Goal: Information Seeking & Learning: Learn about a topic

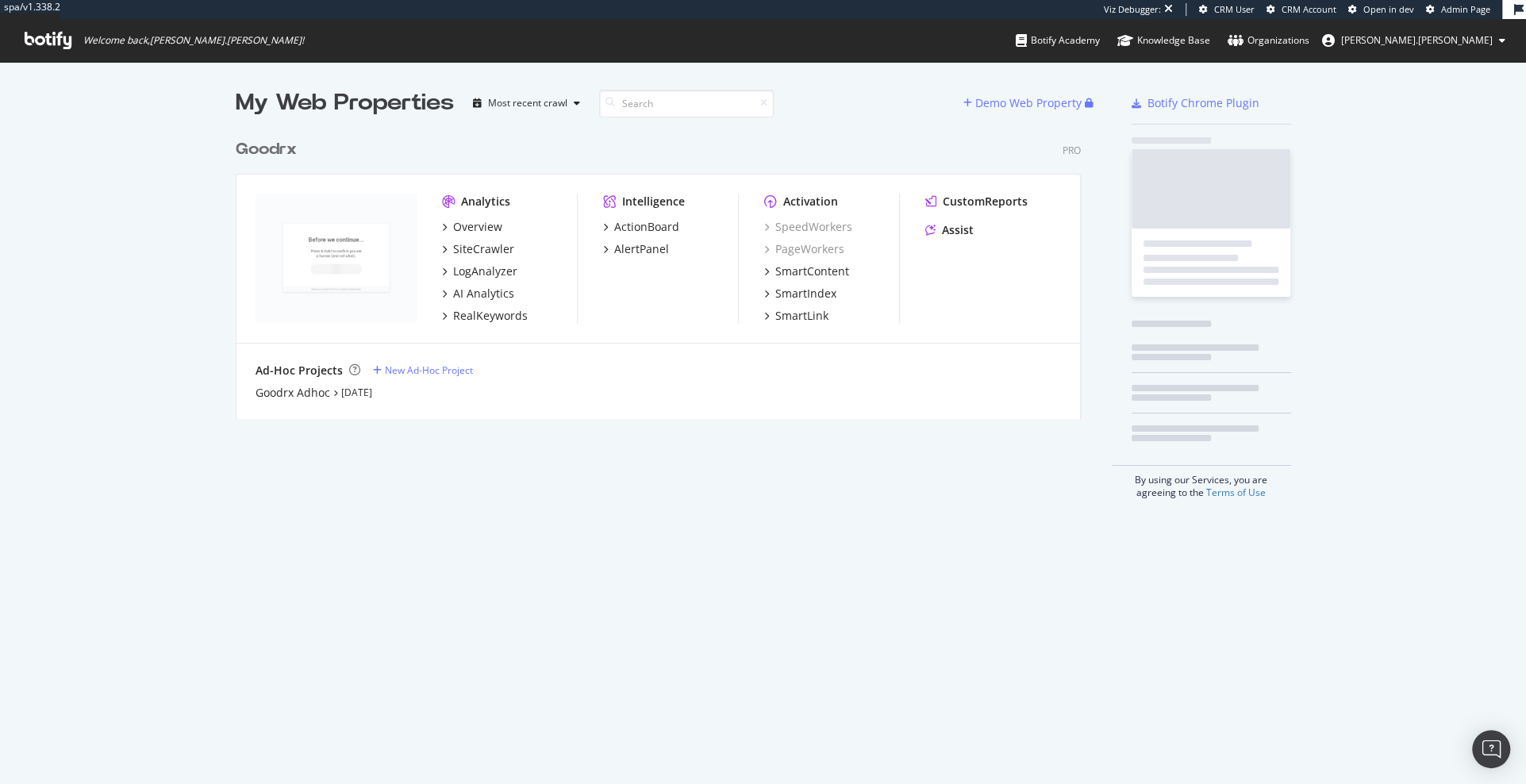
scroll to position [300, 857]
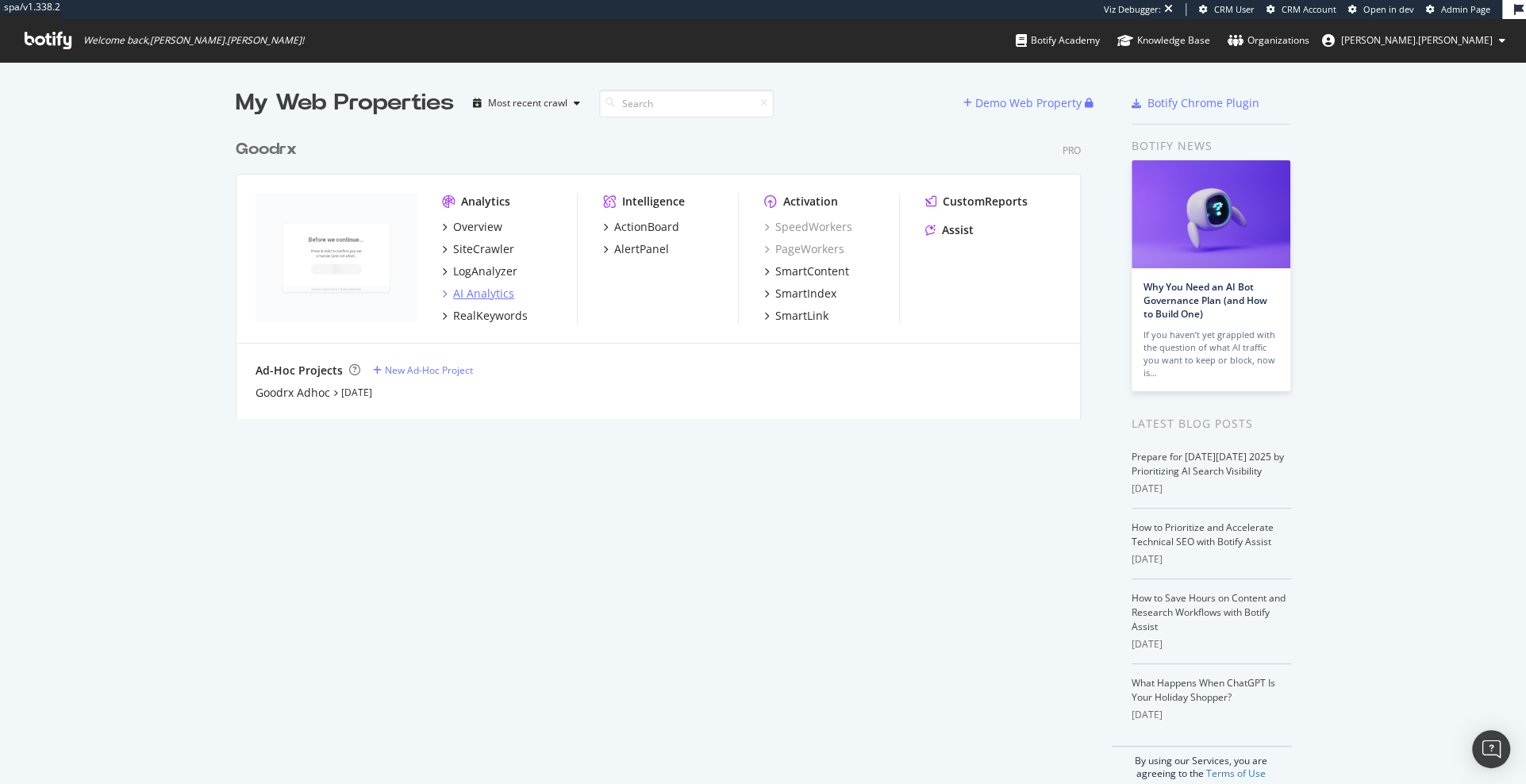
click at [507, 294] on div "AI Analytics" at bounding box center [484, 294] width 61 height 16
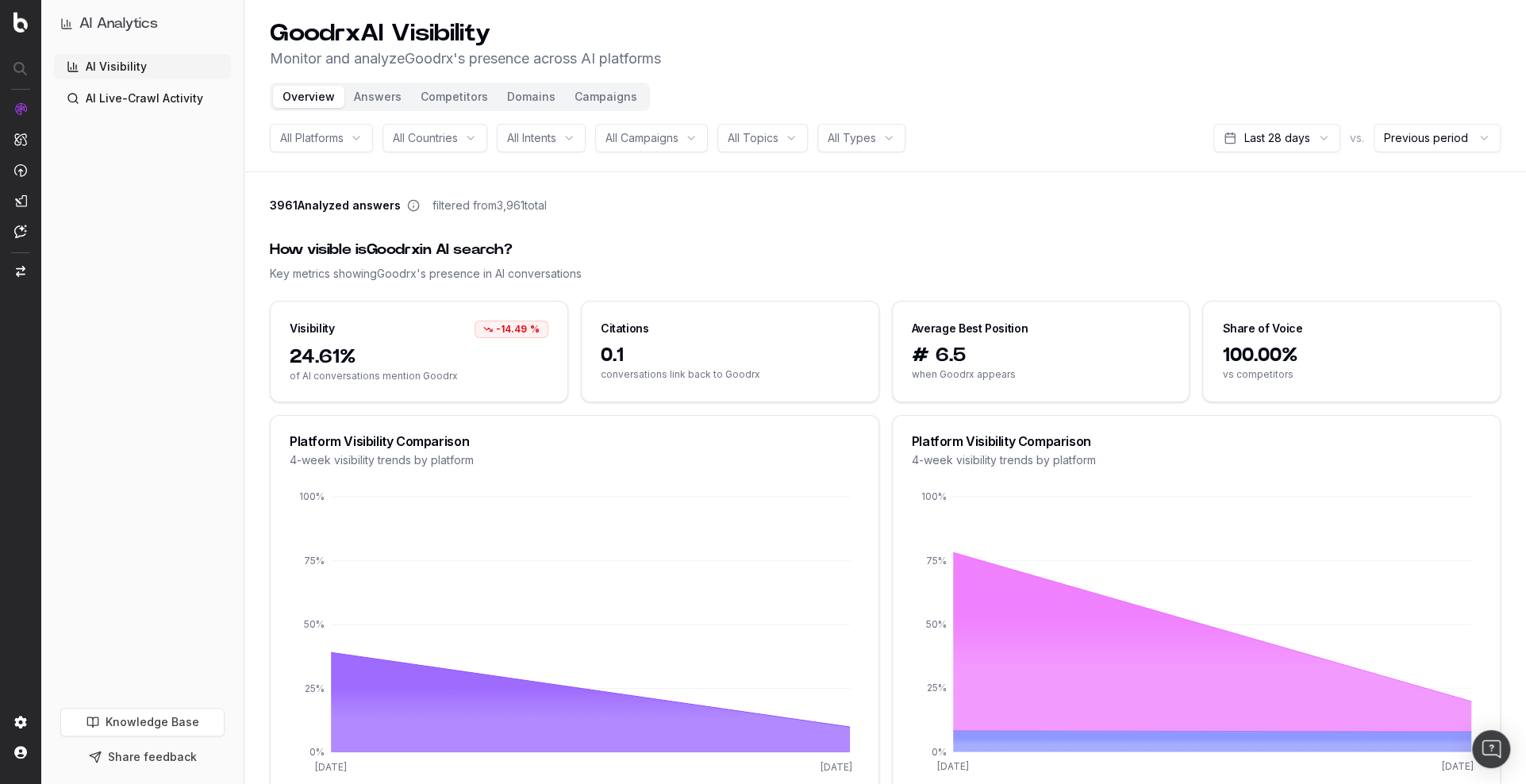
click at [439, 92] on button "Competitors" at bounding box center [454, 96] width 86 height 22
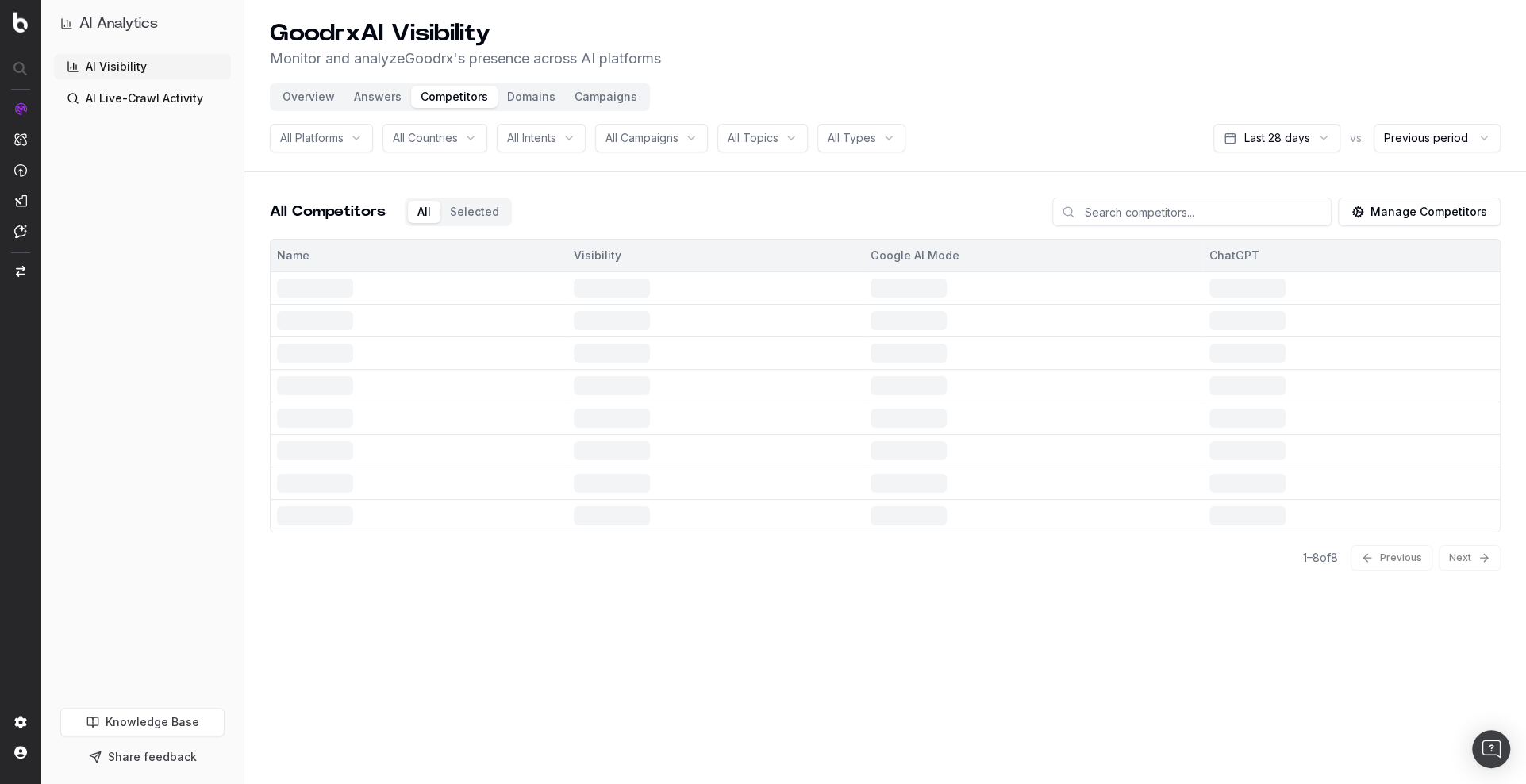
click at [540, 92] on button "Domains" at bounding box center [531, 96] width 67 height 22
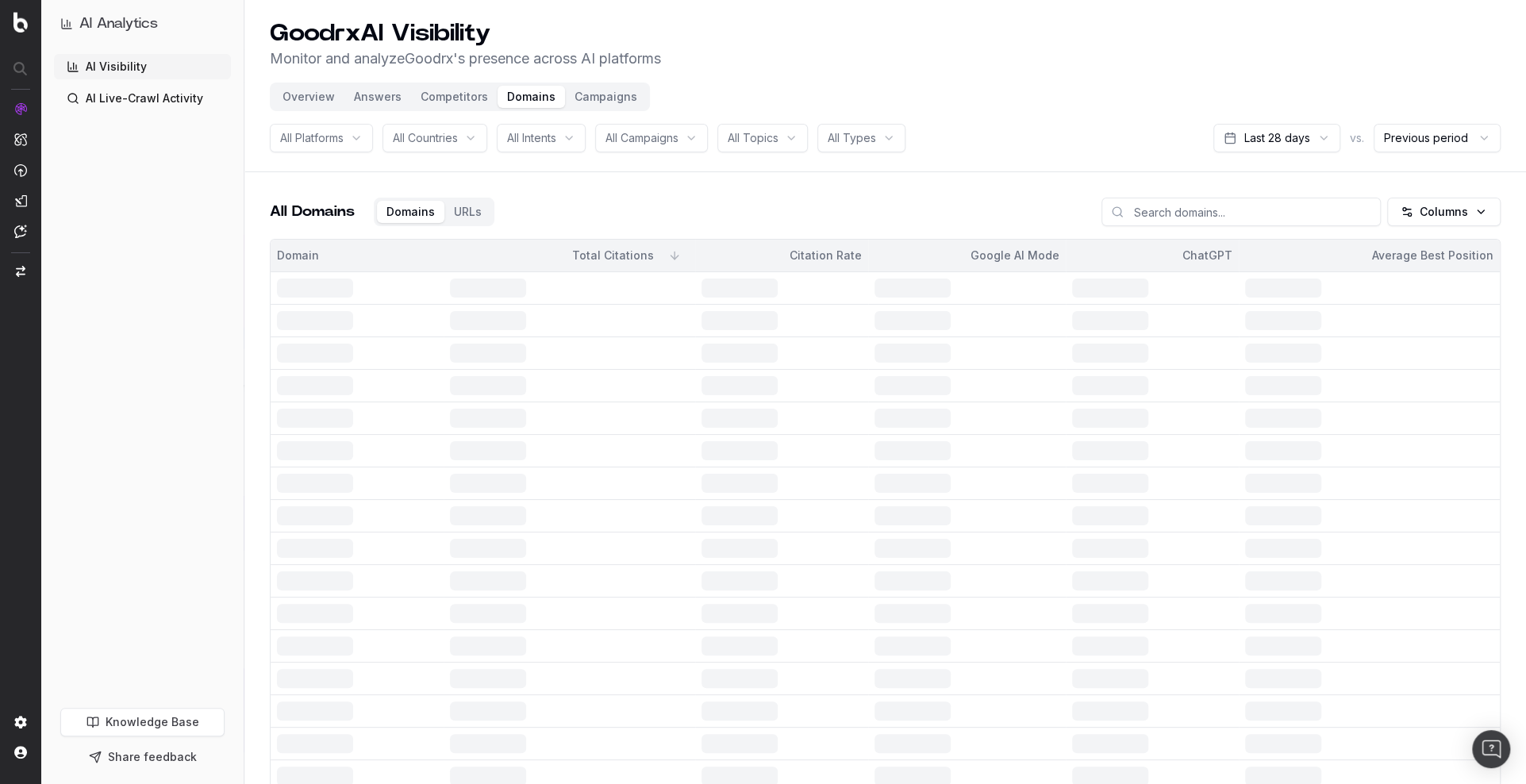
click at [619, 93] on button "Campaigns" at bounding box center [605, 96] width 82 height 22
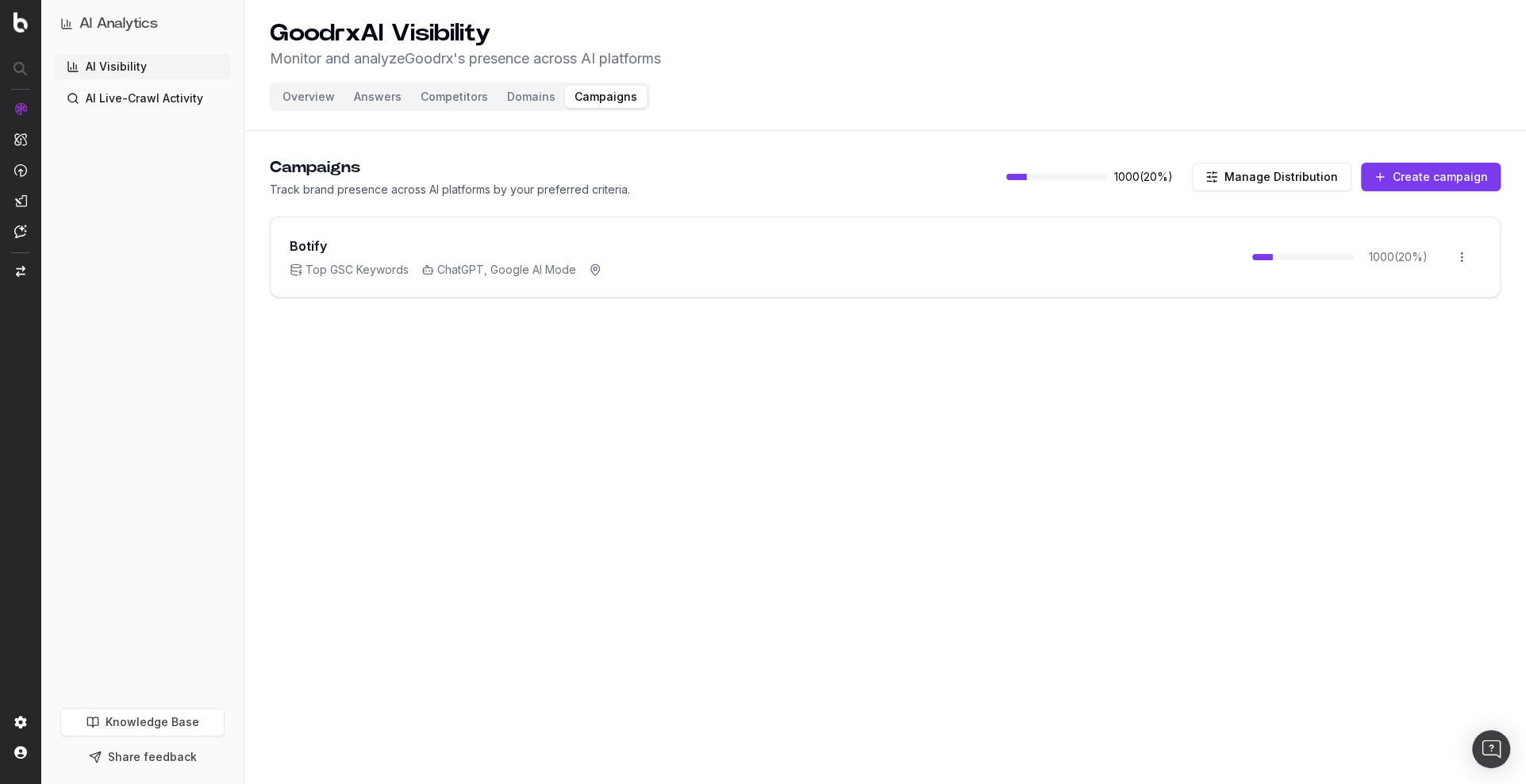
click at [500, 91] on button "Domains" at bounding box center [531, 96] width 67 height 22
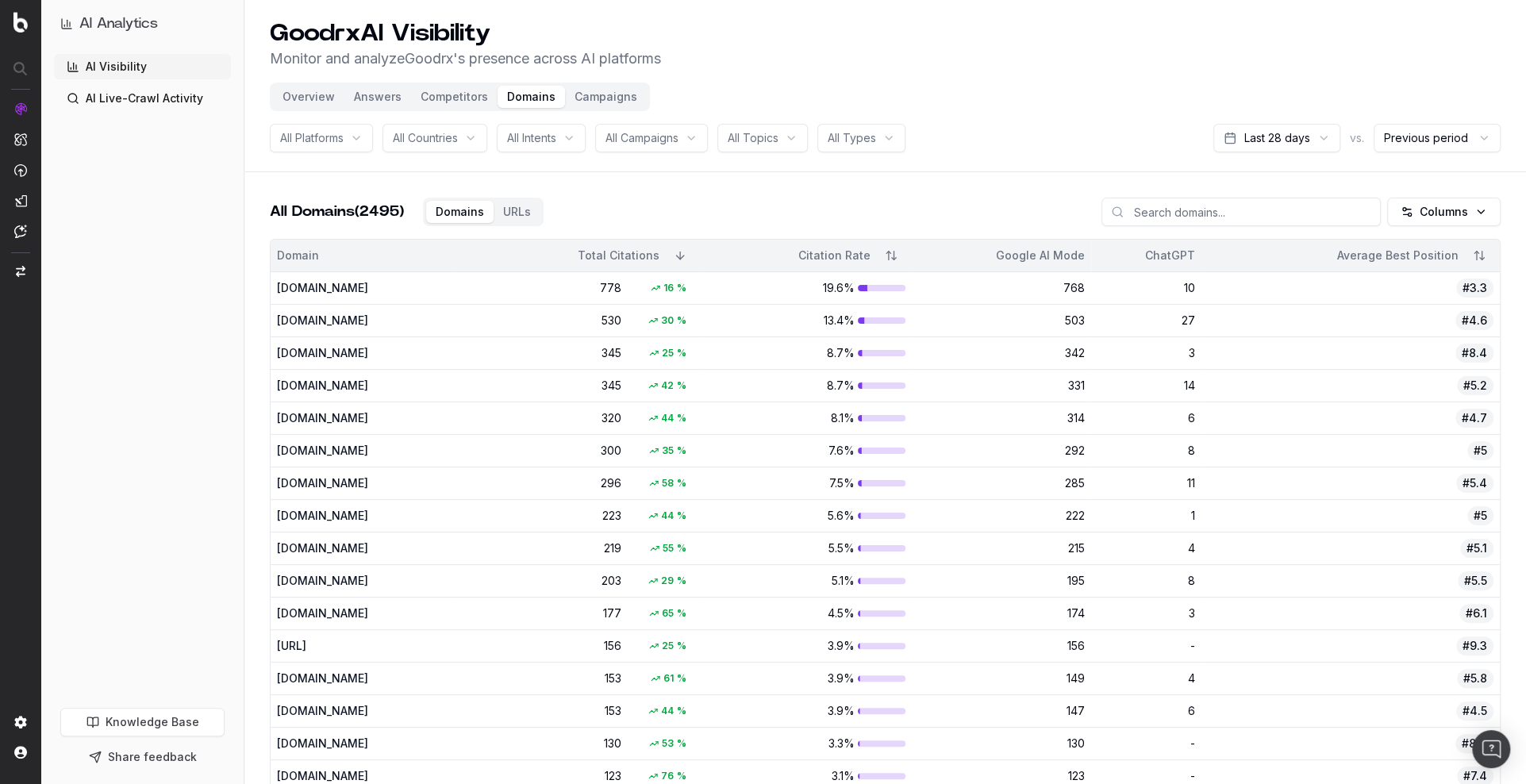
click at [585, 96] on button "Campaigns" at bounding box center [605, 96] width 82 height 22
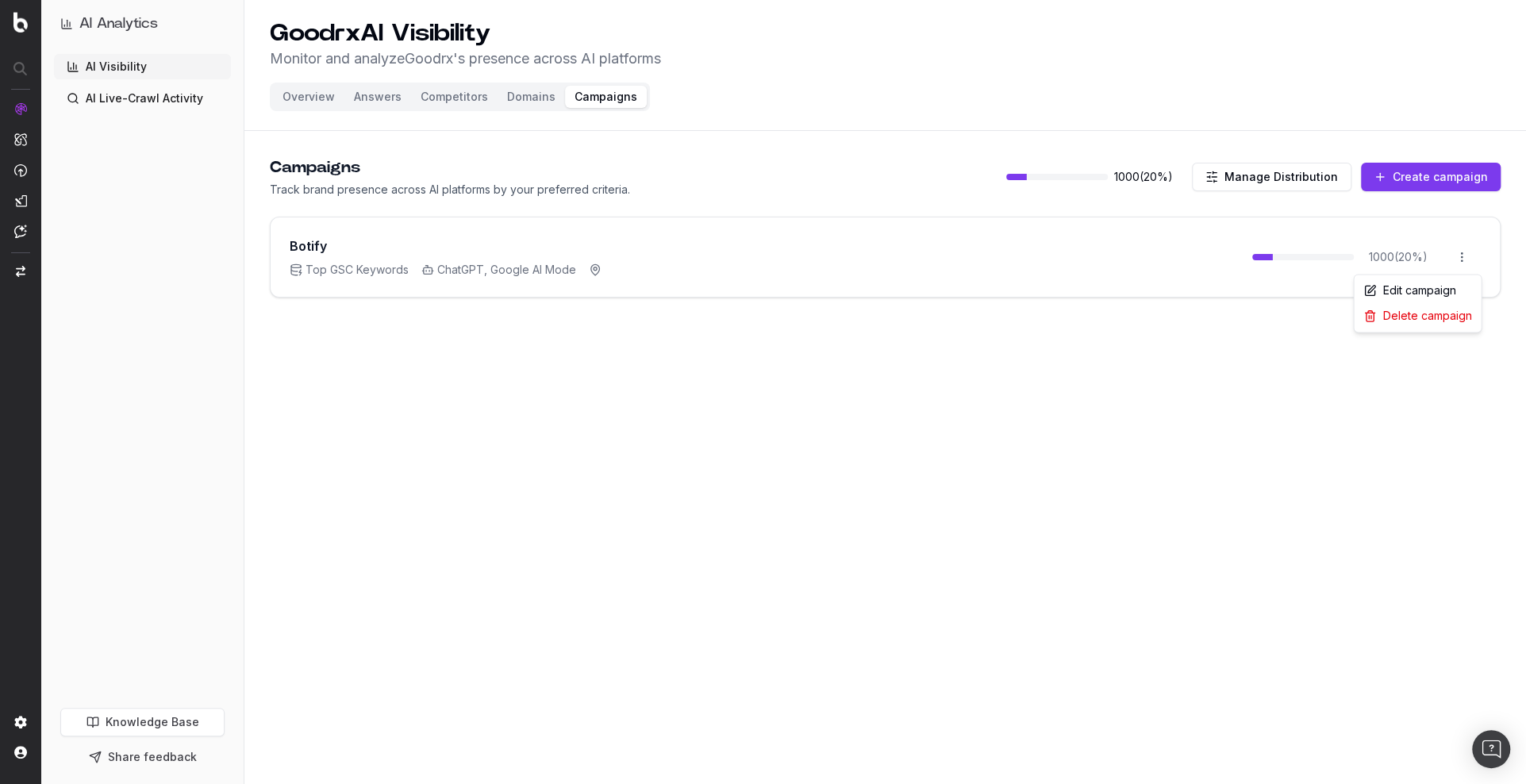
click at [1455, 255] on html "AI Analytics AI Visibility AI Live-Crawl Activity Knowledge Base Share feedback…" at bounding box center [763, 392] width 1526 height 784
click at [1430, 292] on div "Edit campaign" at bounding box center [1417, 290] width 120 height 25
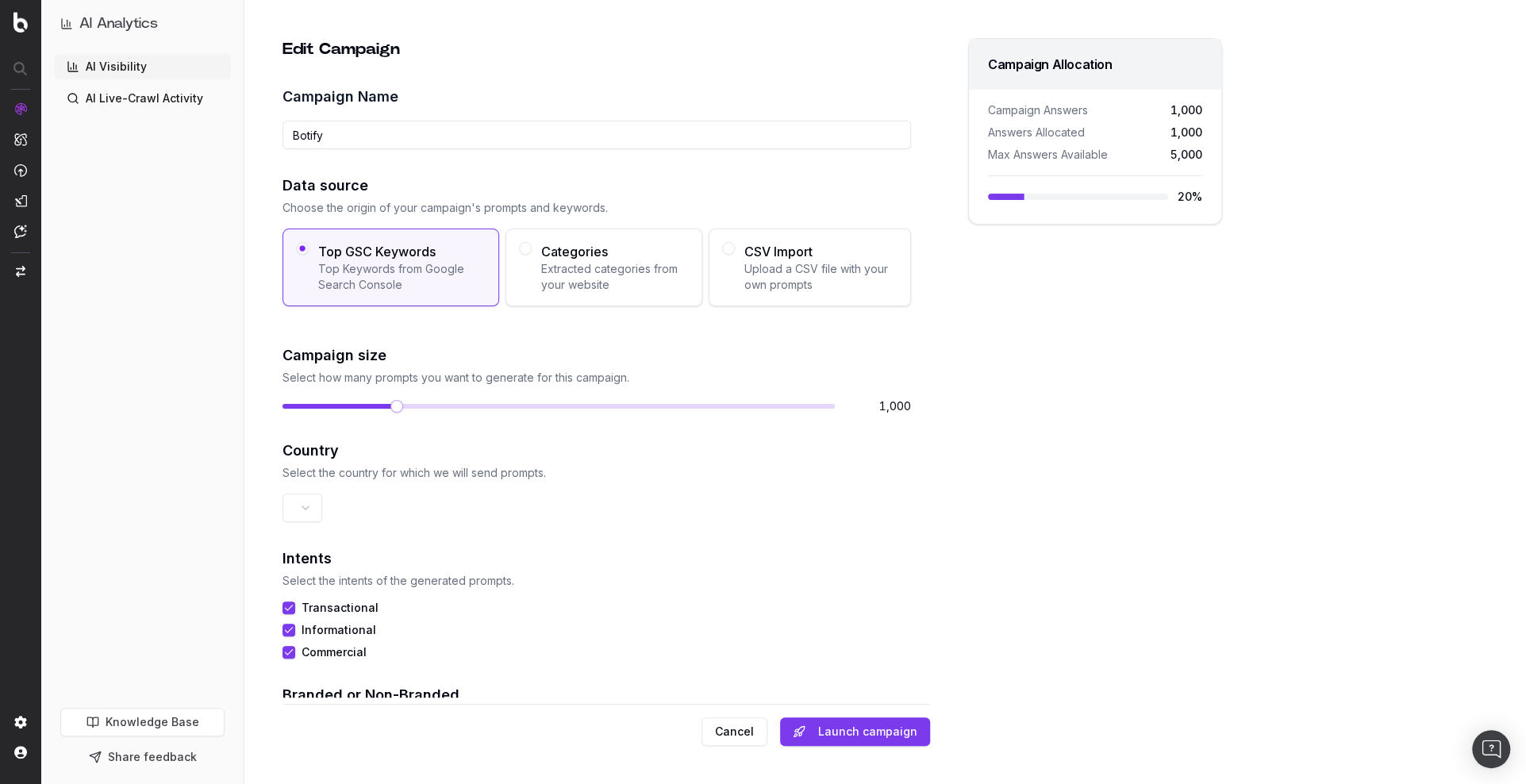
click at [729, 726] on button "Cancel" at bounding box center [734, 732] width 66 height 29
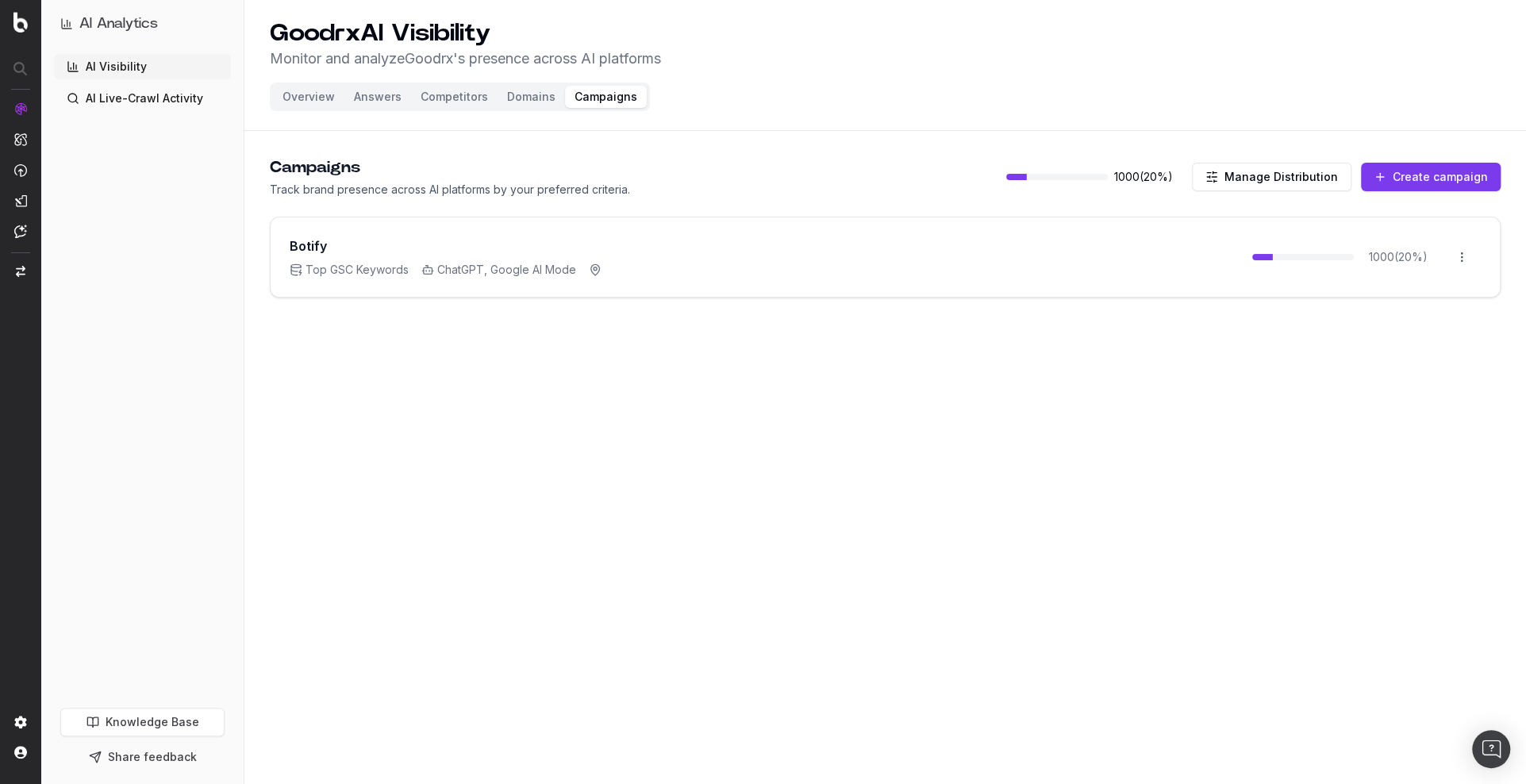
click at [307, 92] on button "Overview" at bounding box center [308, 96] width 71 height 22
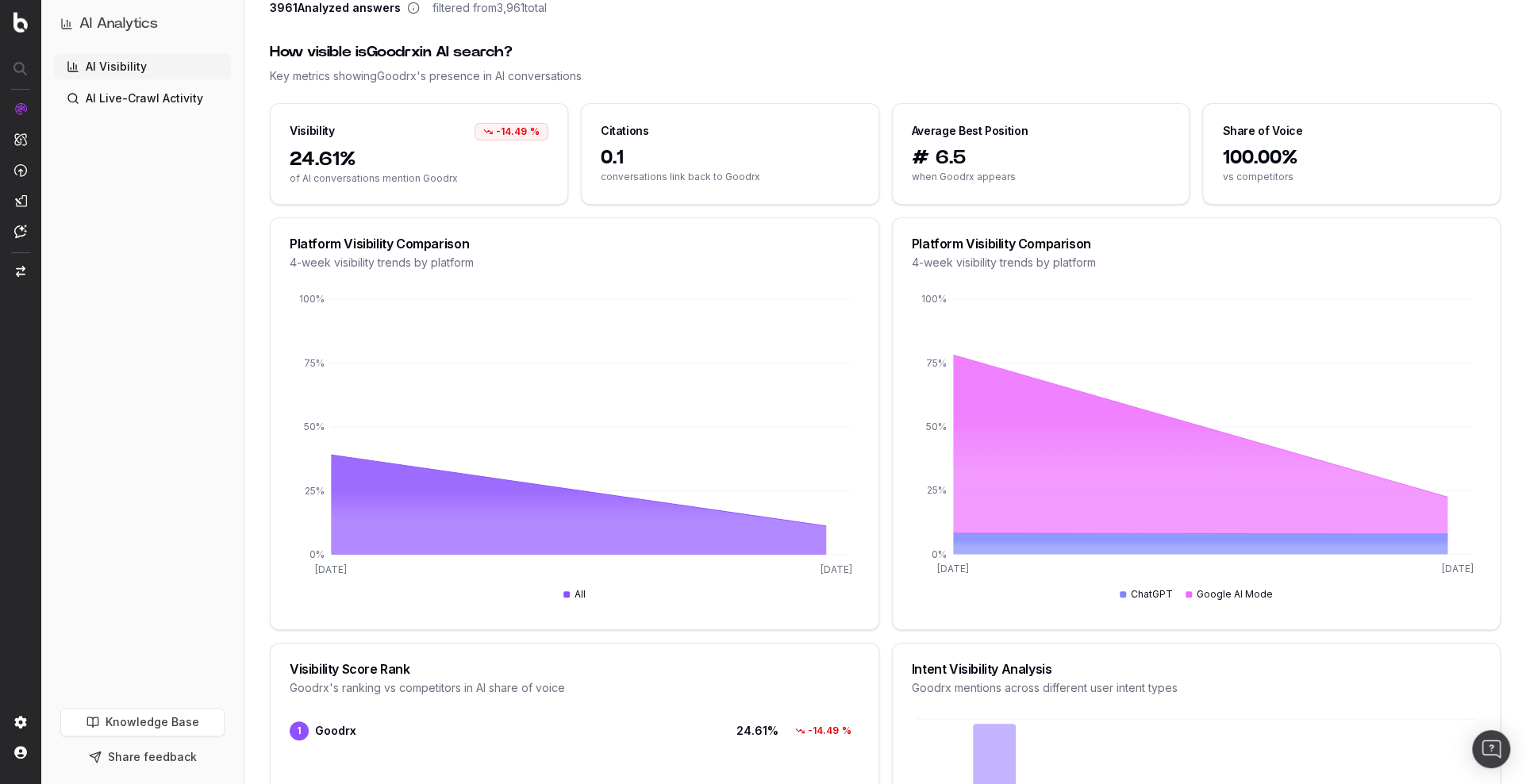
scroll to position [321, 0]
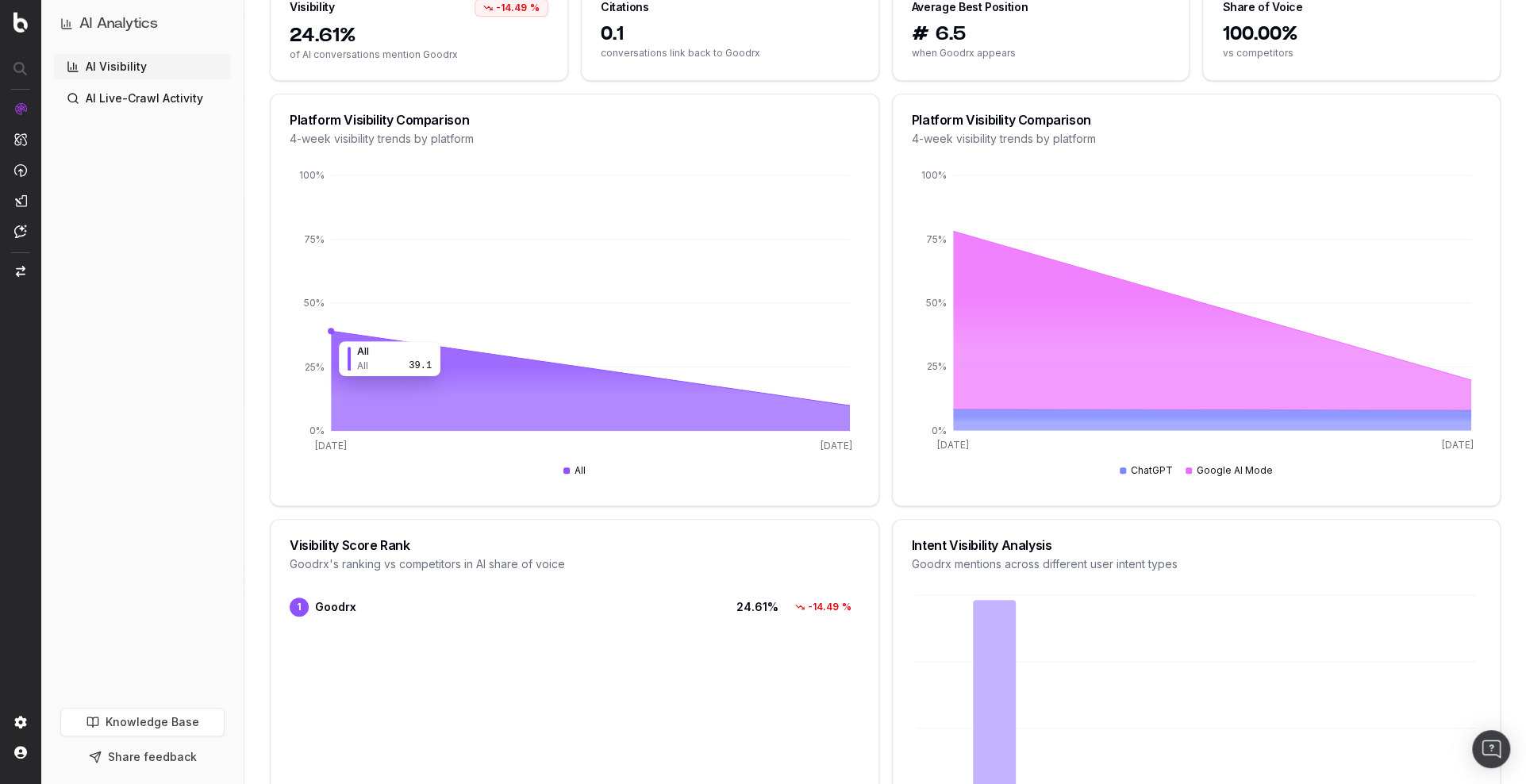
click at [333, 332] on circle at bounding box center [331, 331] width 6 height 6
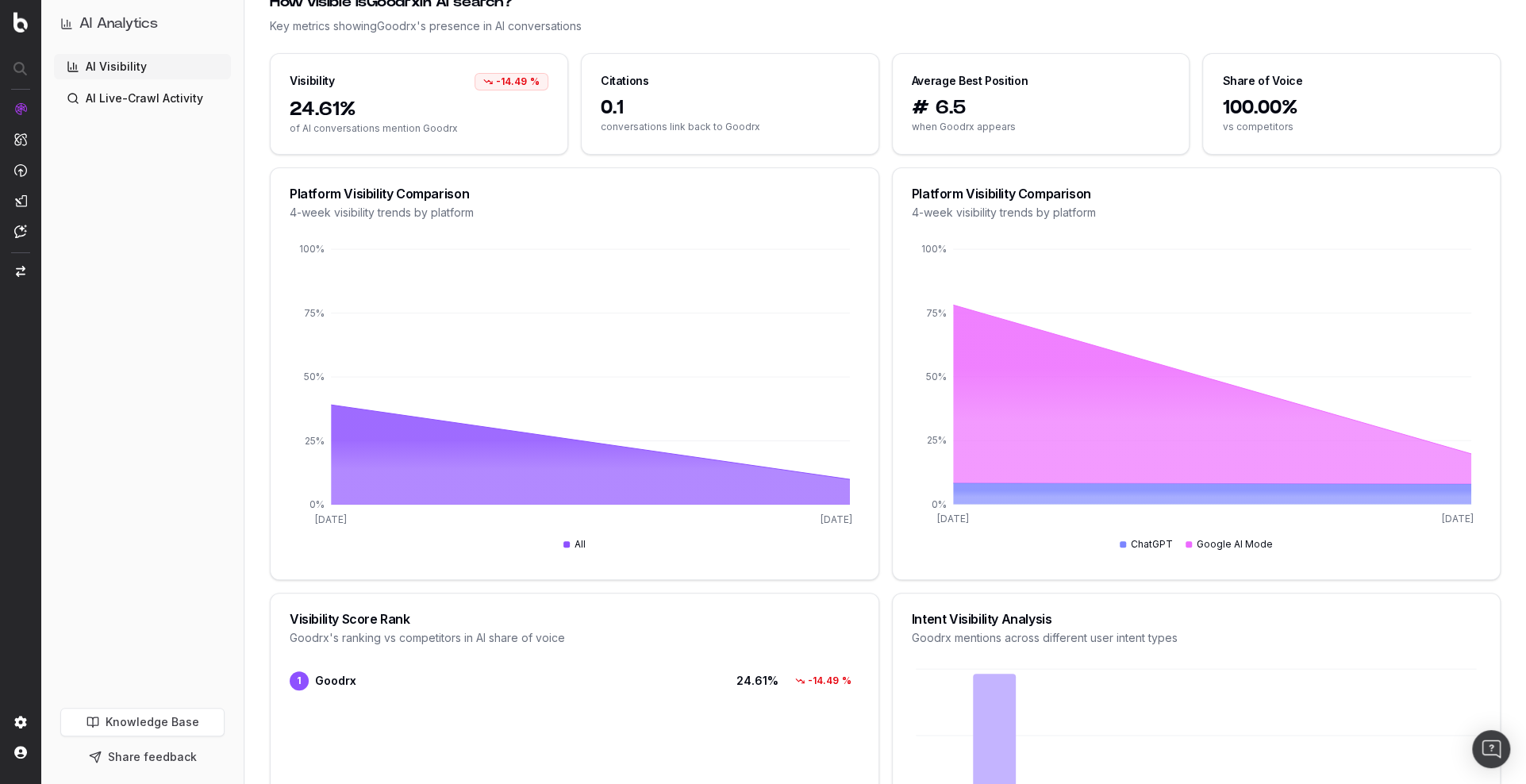
scroll to position [0, 0]
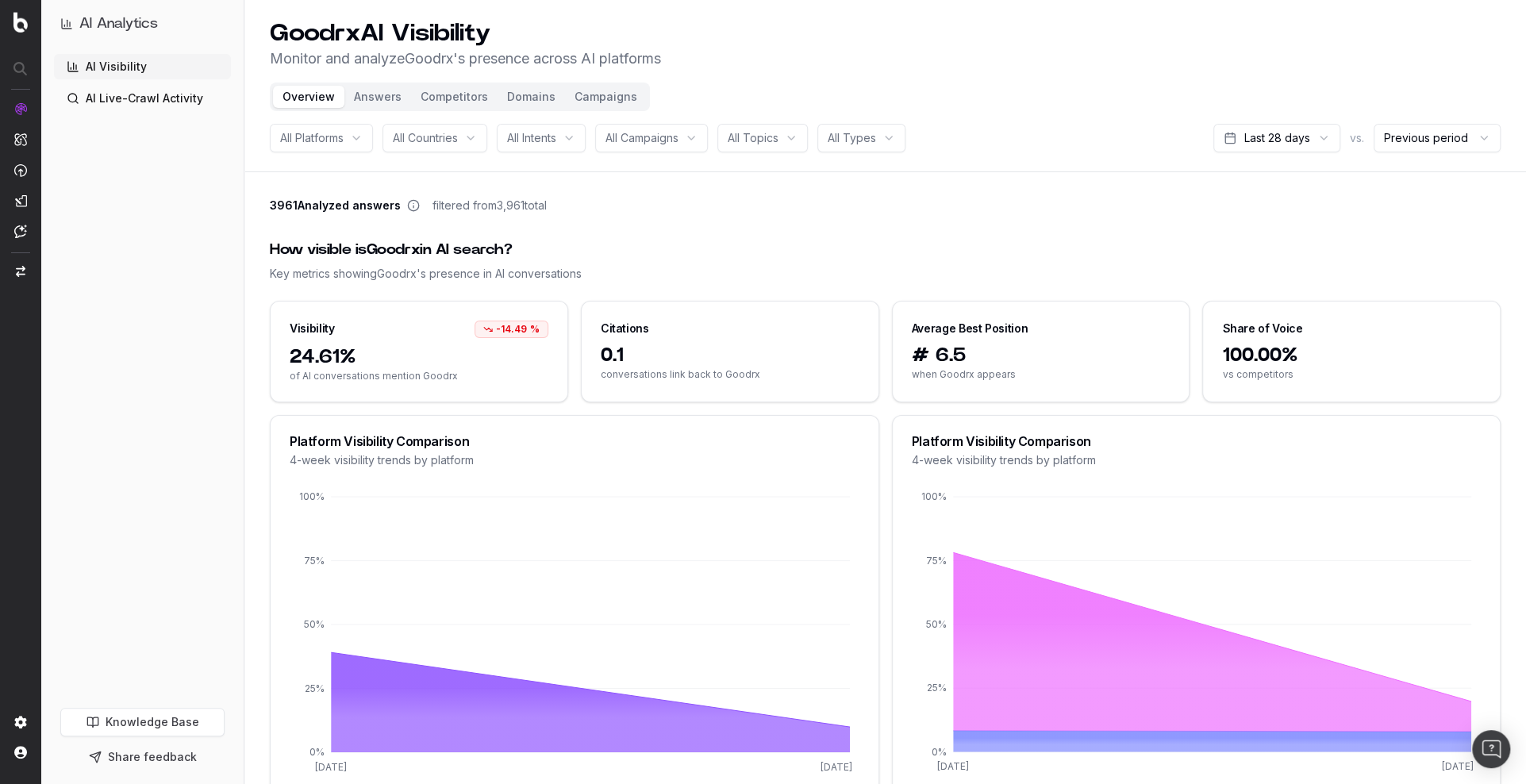
click at [540, 94] on button "Domains" at bounding box center [531, 96] width 67 height 22
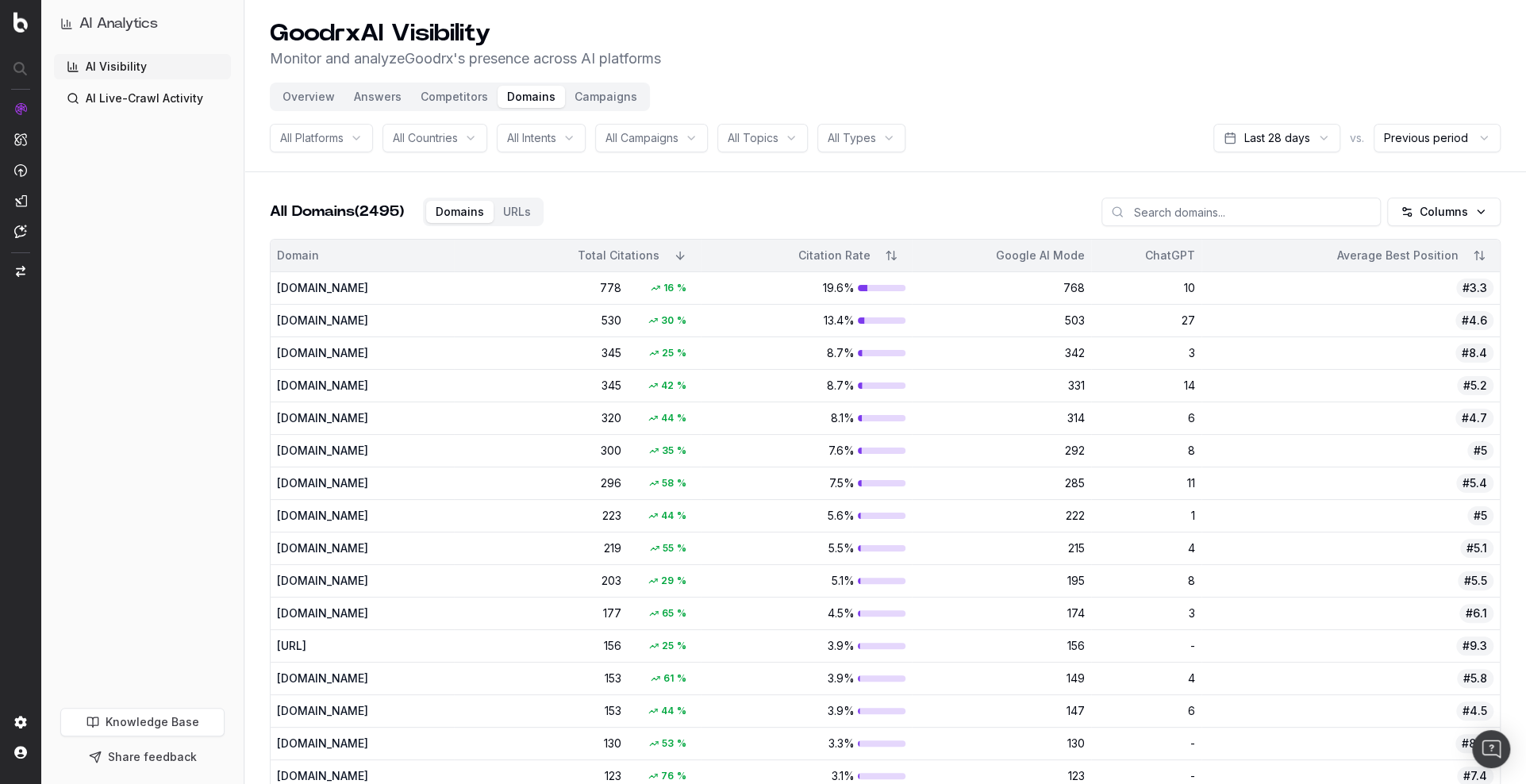
click at [632, 95] on button "Campaigns" at bounding box center [605, 96] width 82 height 22
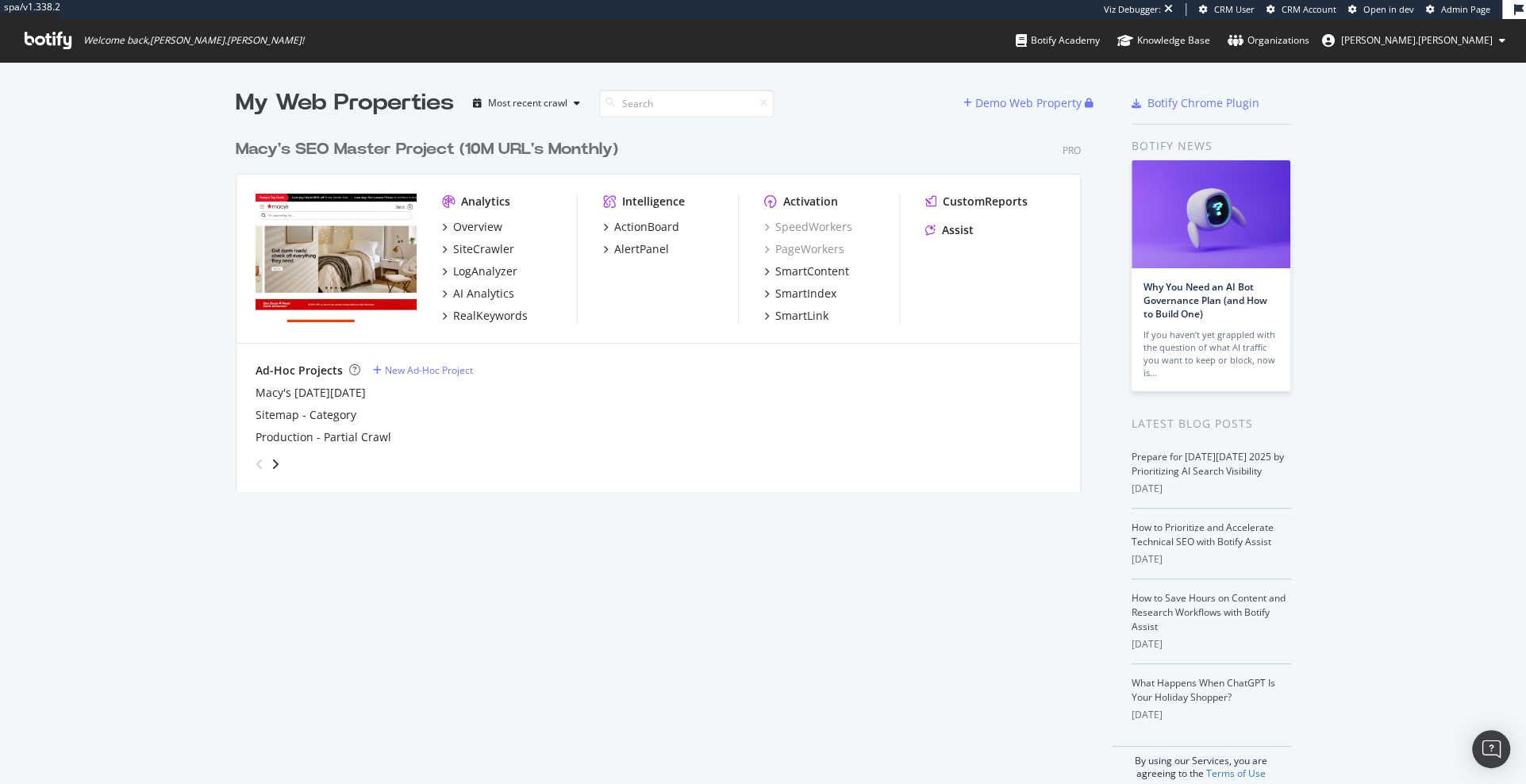
scroll to position [373, 857]
click at [469, 290] on div "AI Analytics" at bounding box center [484, 294] width 61 height 16
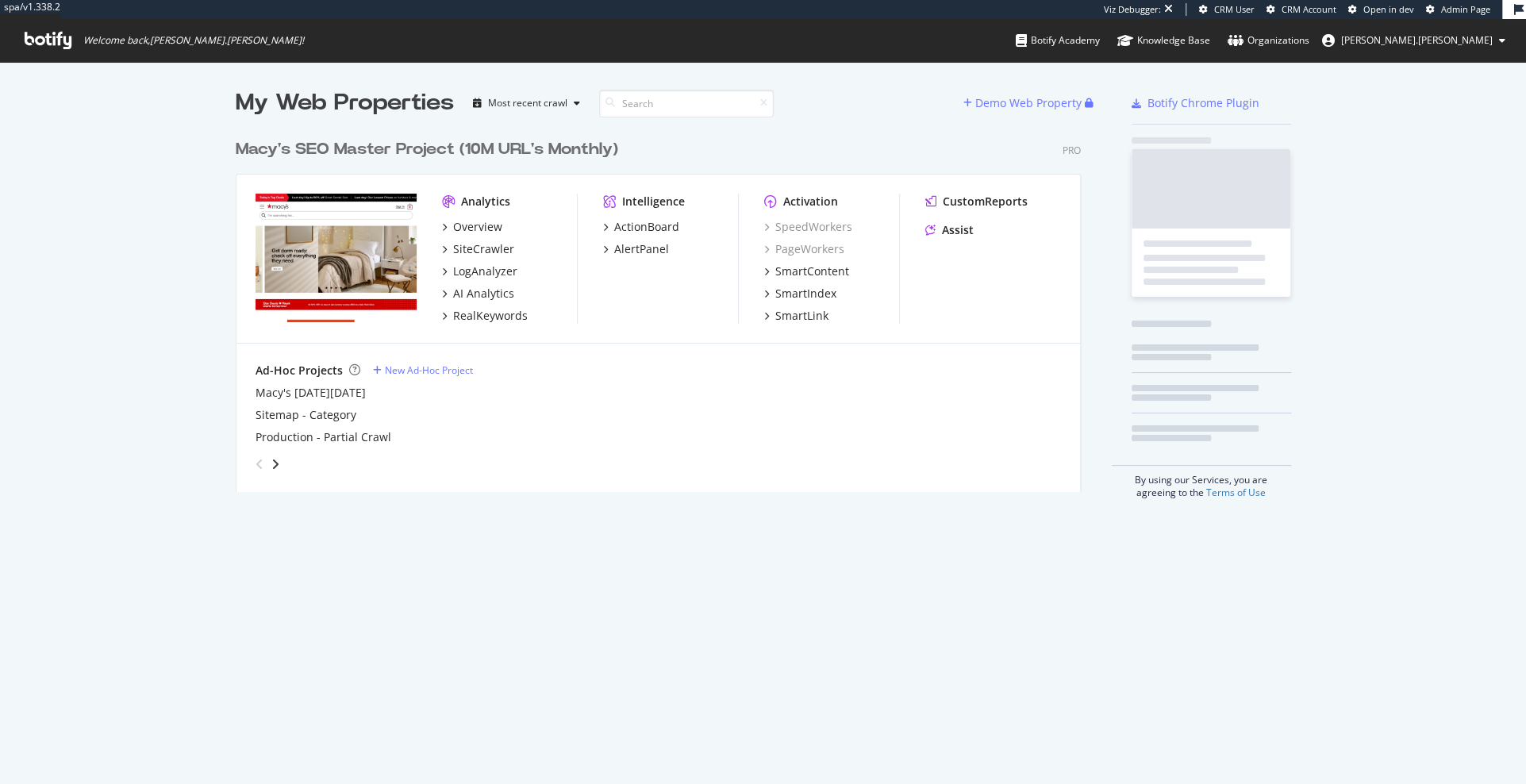
scroll to position [373, 857]
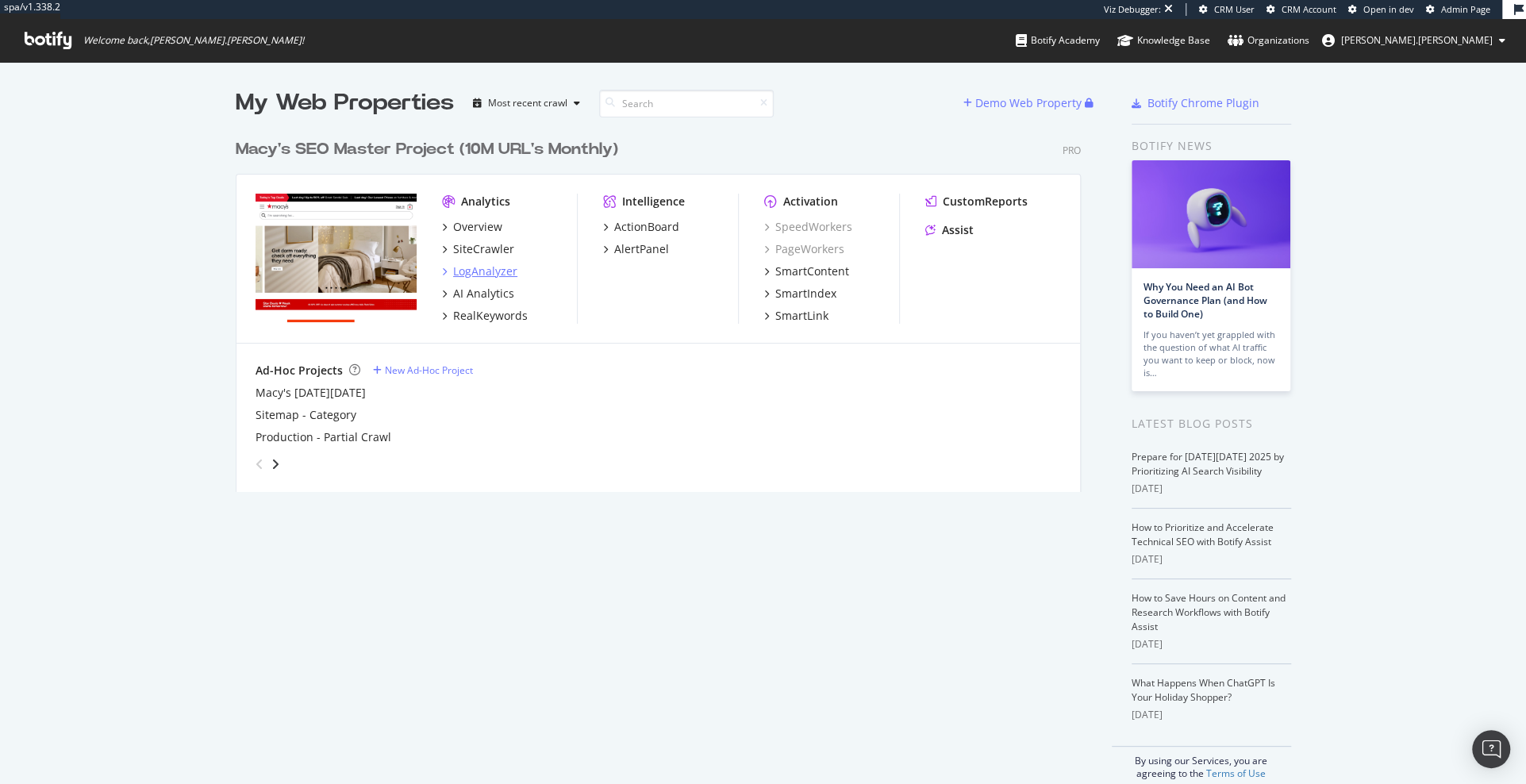
click at [496, 265] on div "LogAnalyzer" at bounding box center [485, 272] width 64 height 16
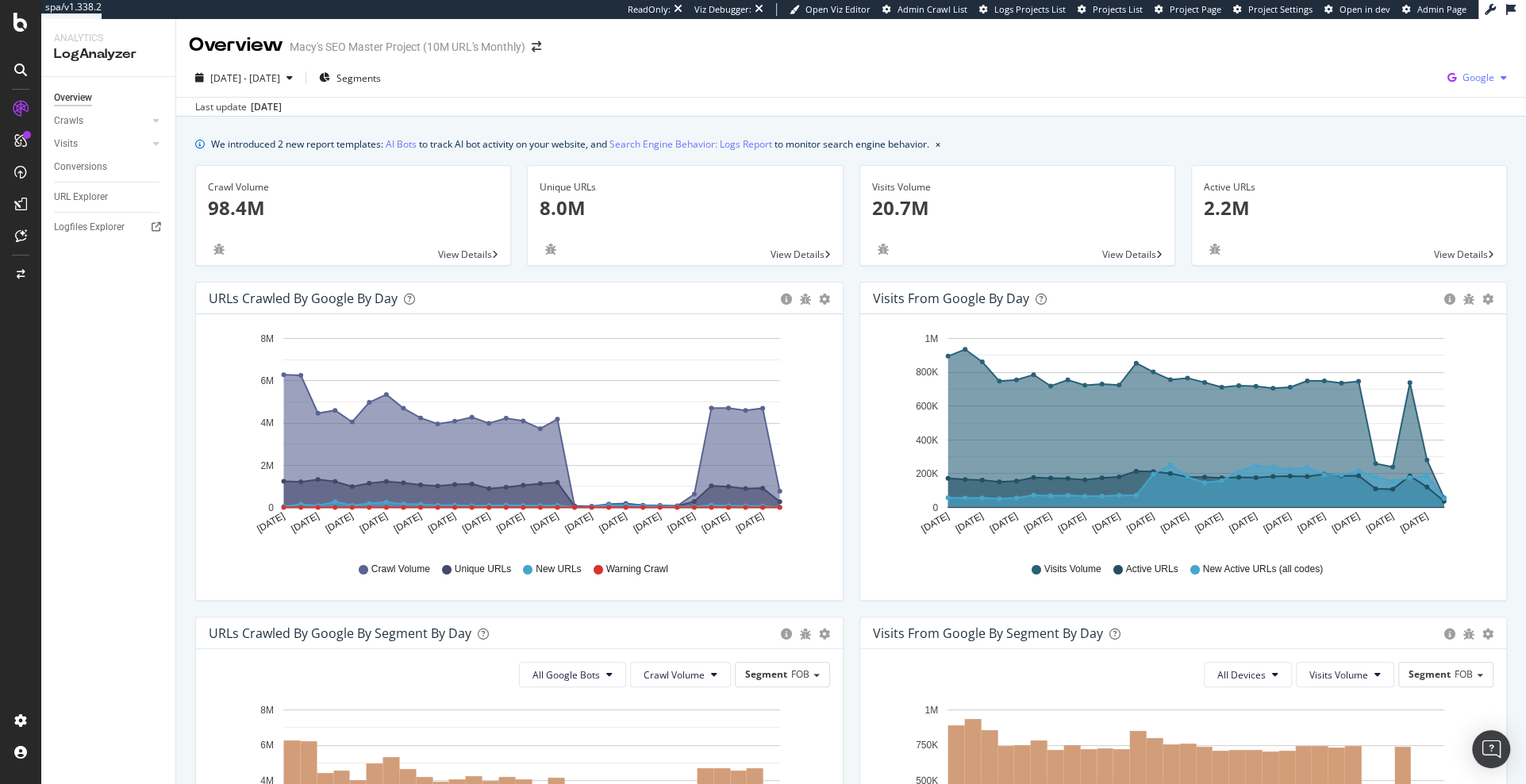
click at [1470, 78] on span "Google" at bounding box center [1478, 77] width 31 height 13
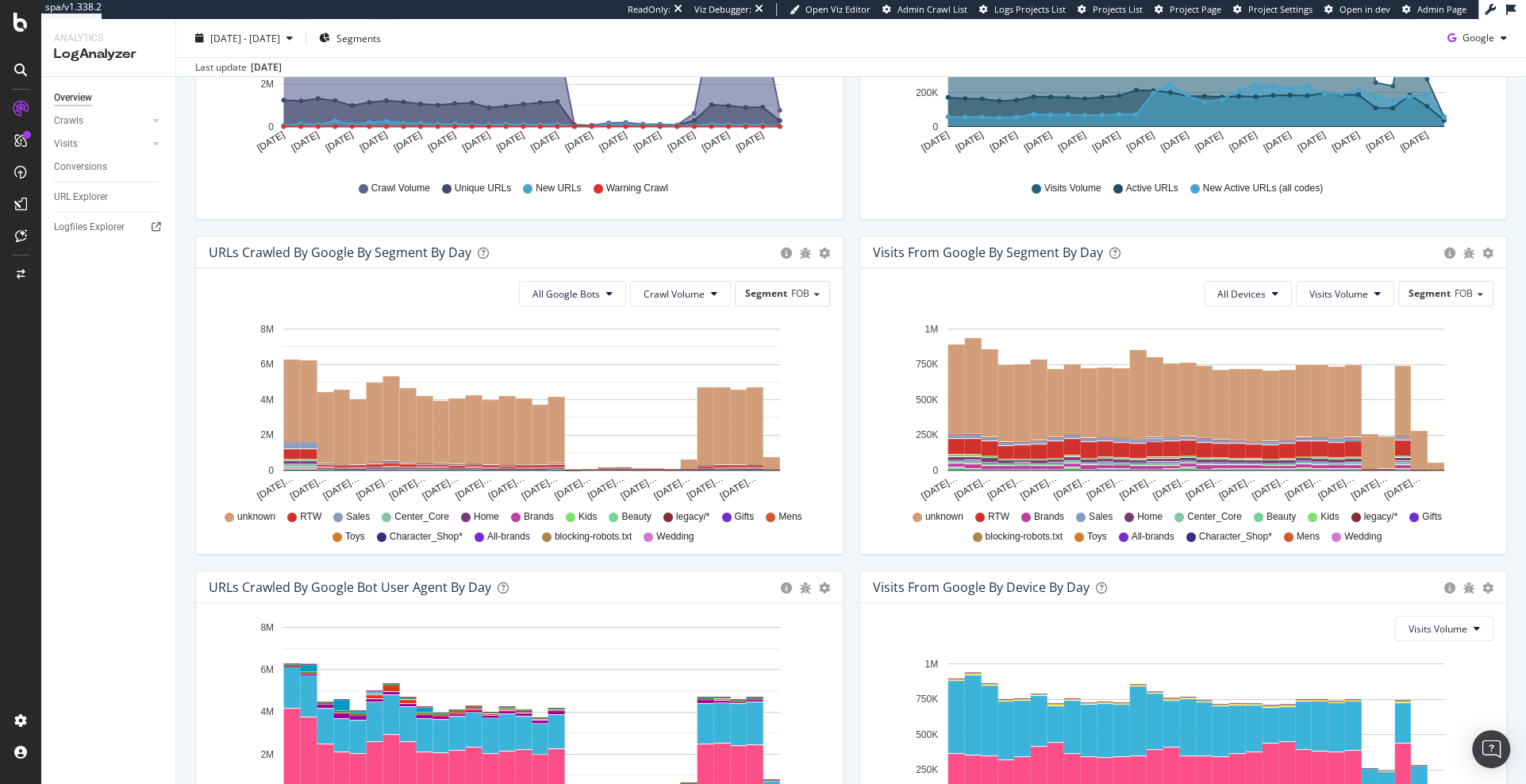
scroll to position [556, 0]
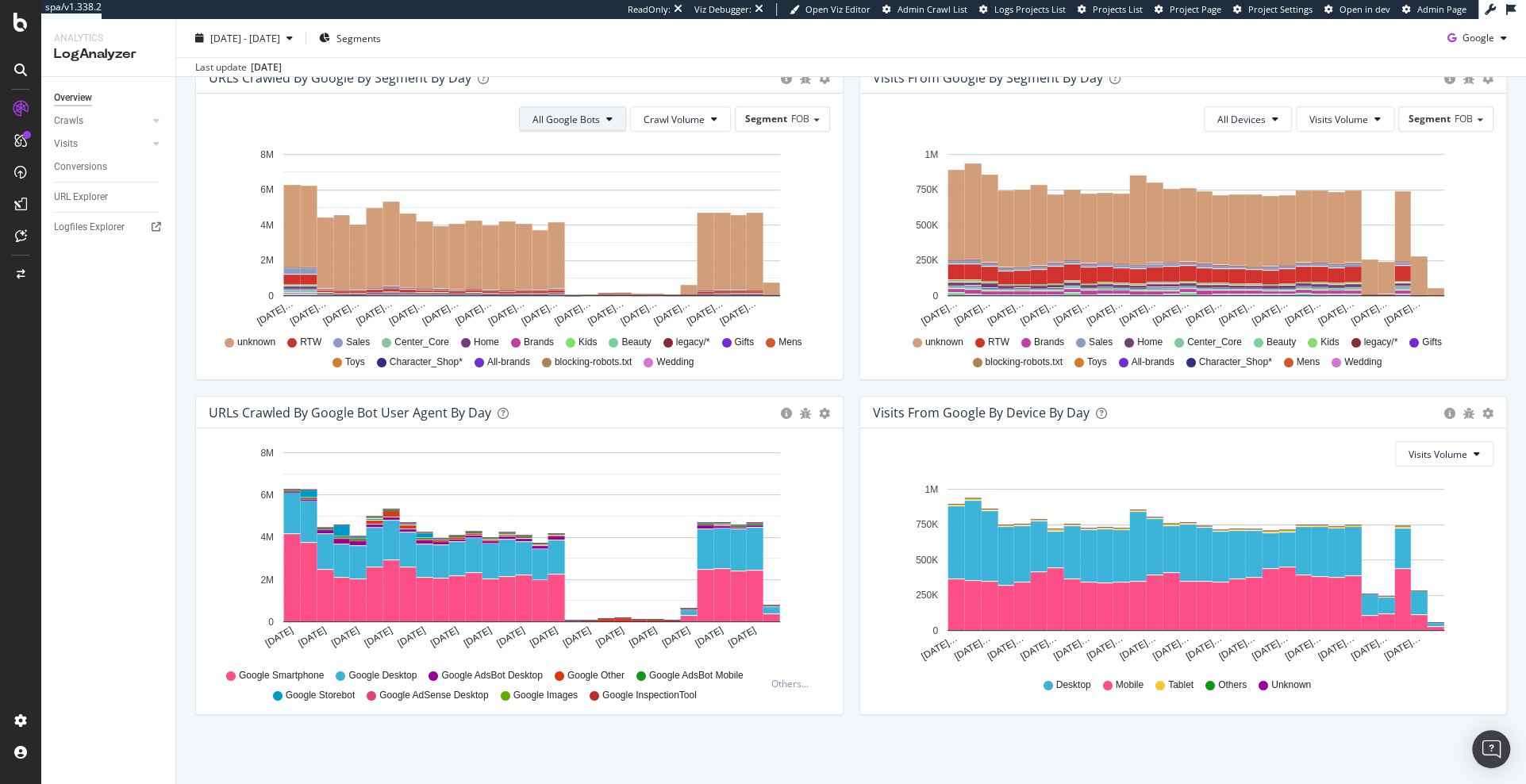
click at [573, 112] on span "All Google Bots" at bounding box center [566, 119] width 67 height 13
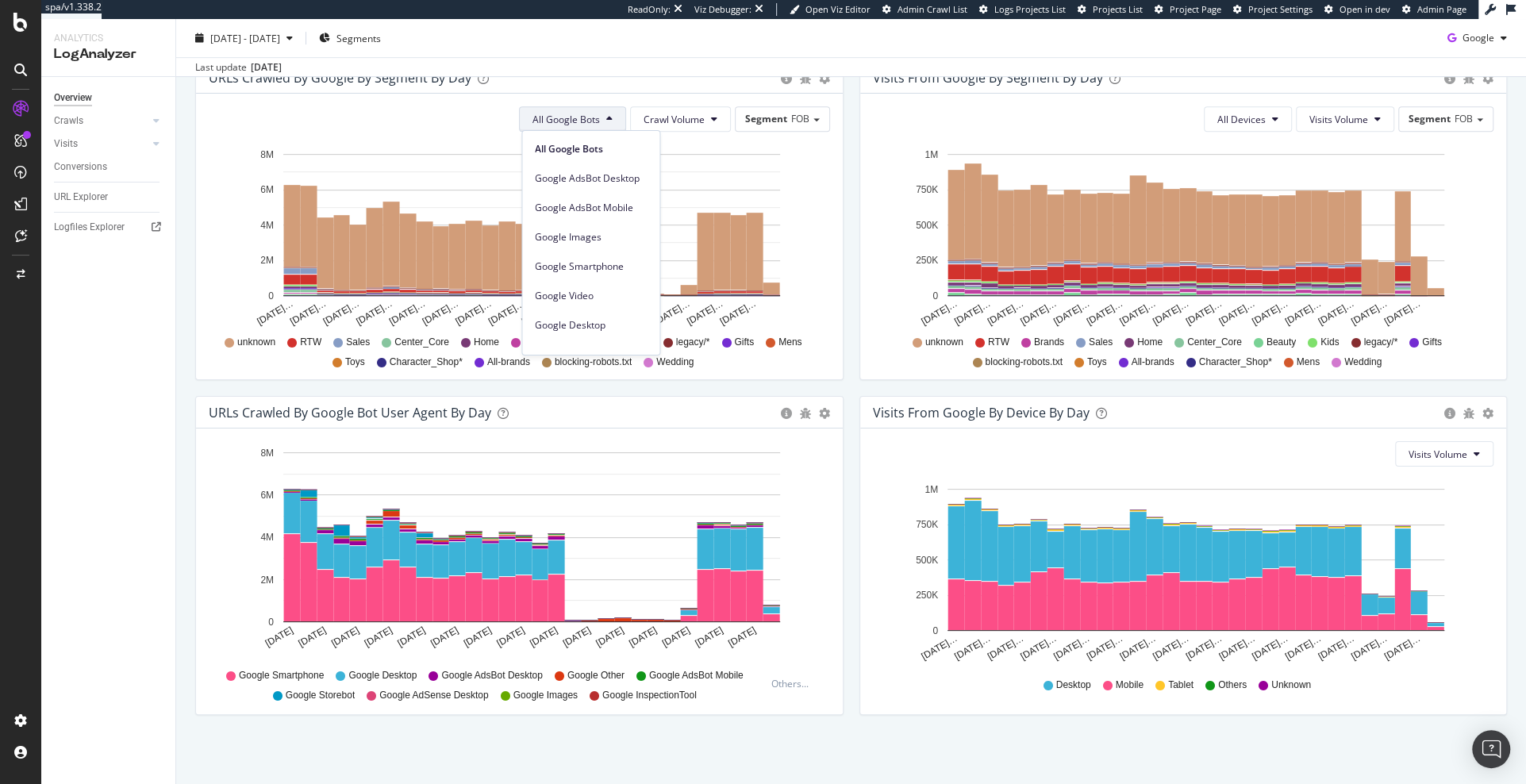
click at [573, 112] on span "All Google Bots" at bounding box center [566, 119] width 67 height 13
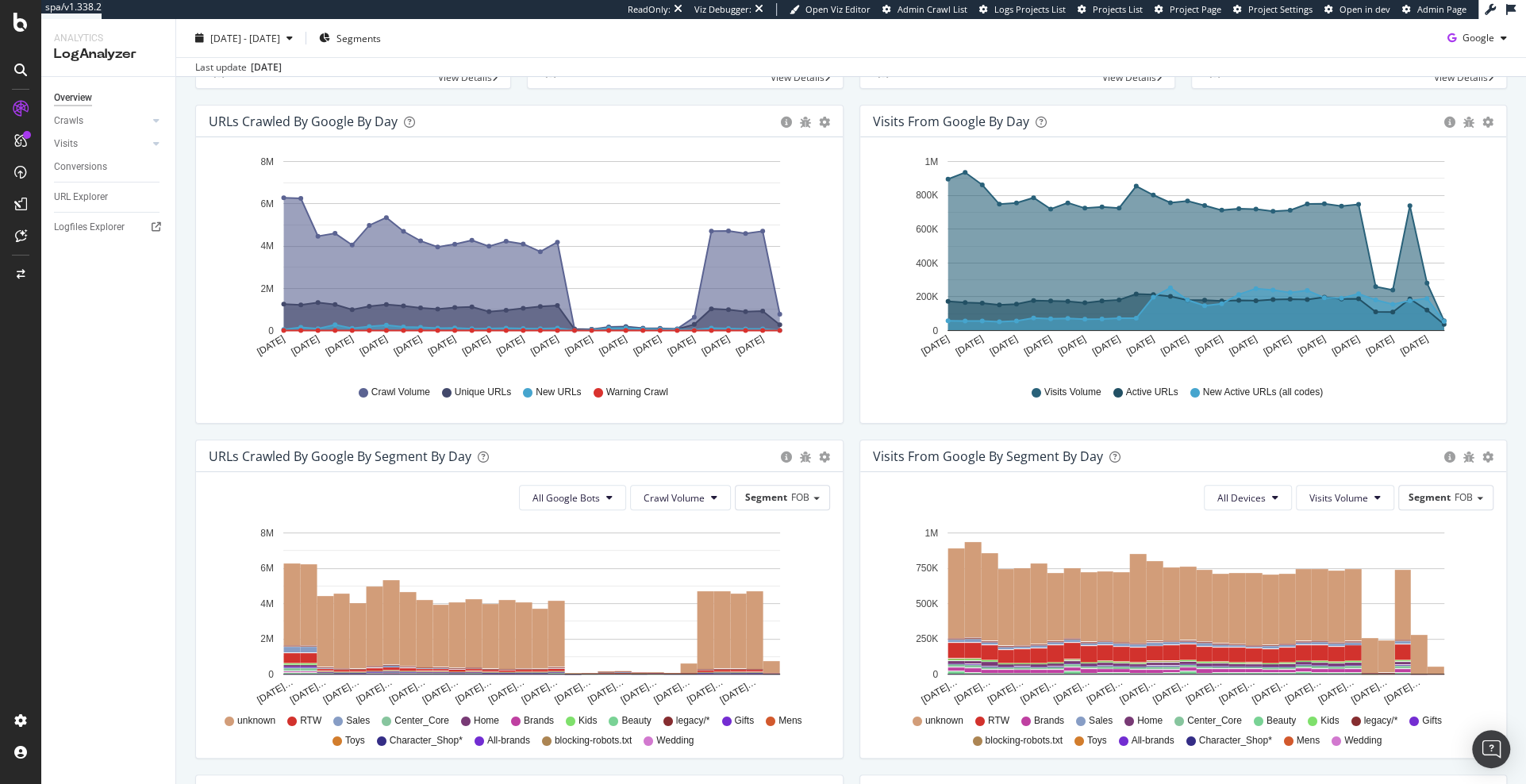
scroll to position [0, 0]
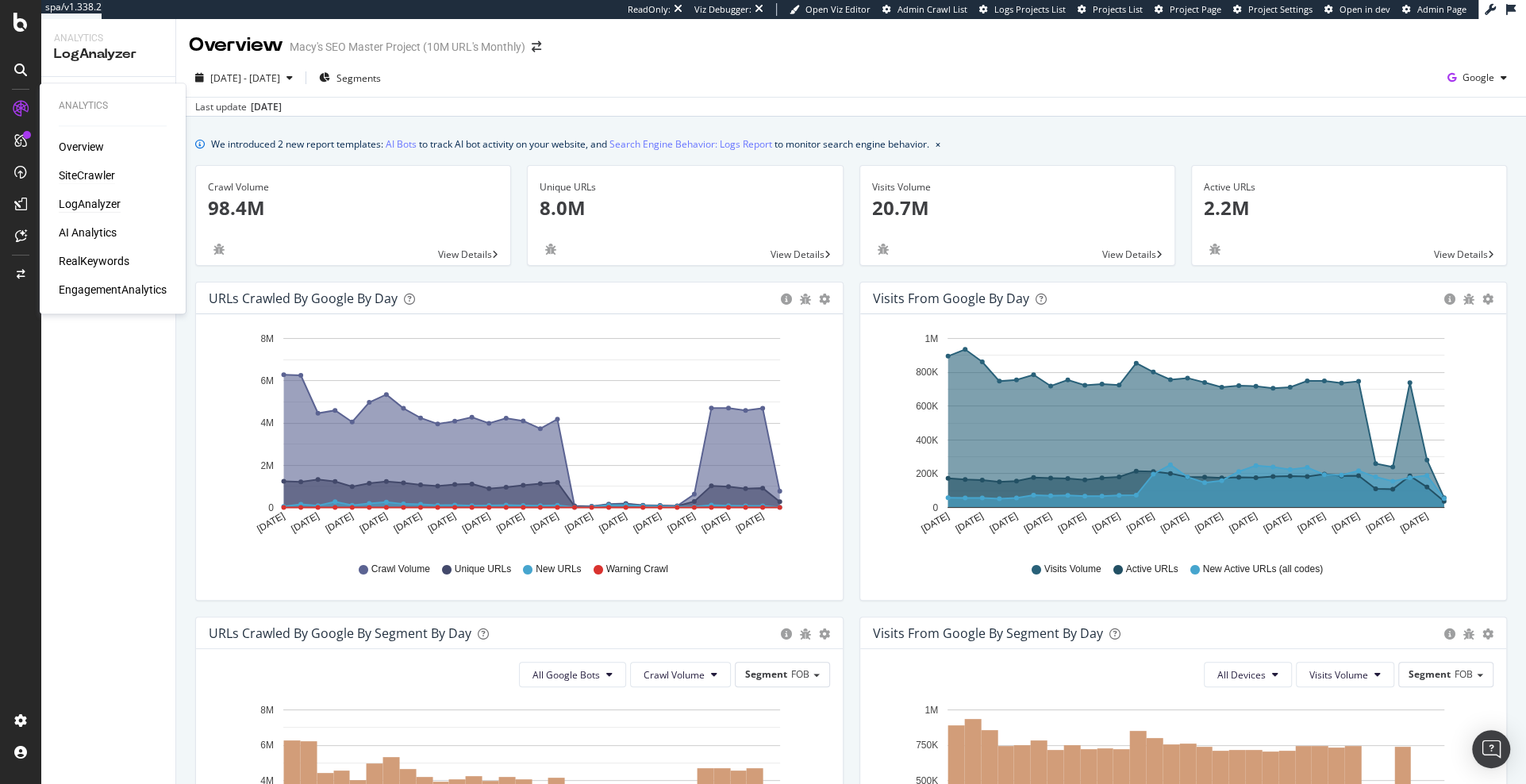
click at [99, 174] on div "SiteCrawler" at bounding box center [86, 175] width 57 height 16
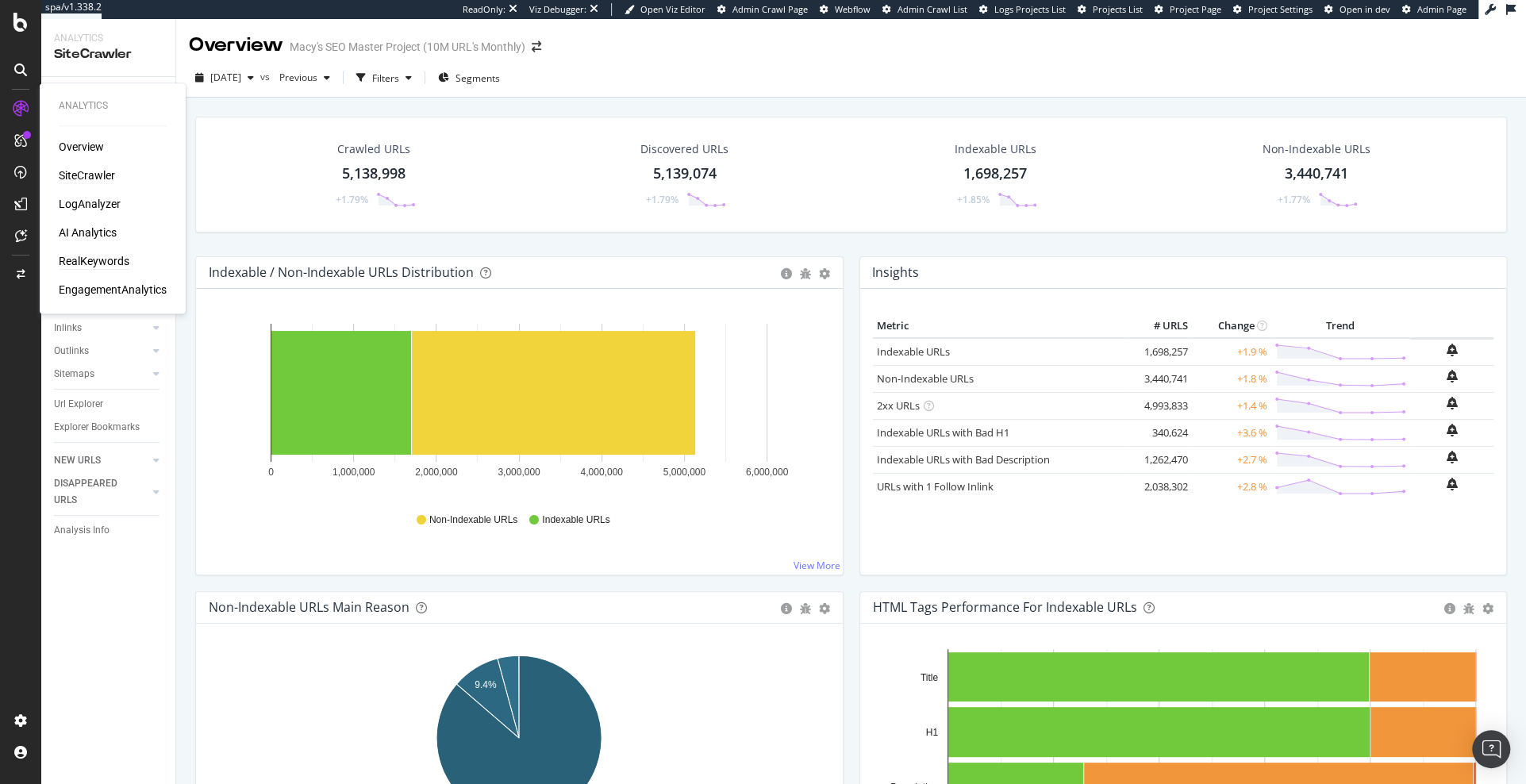
click at [90, 256] on div "RealKeywords" at bounding box center [94, 262] width 71 height 16
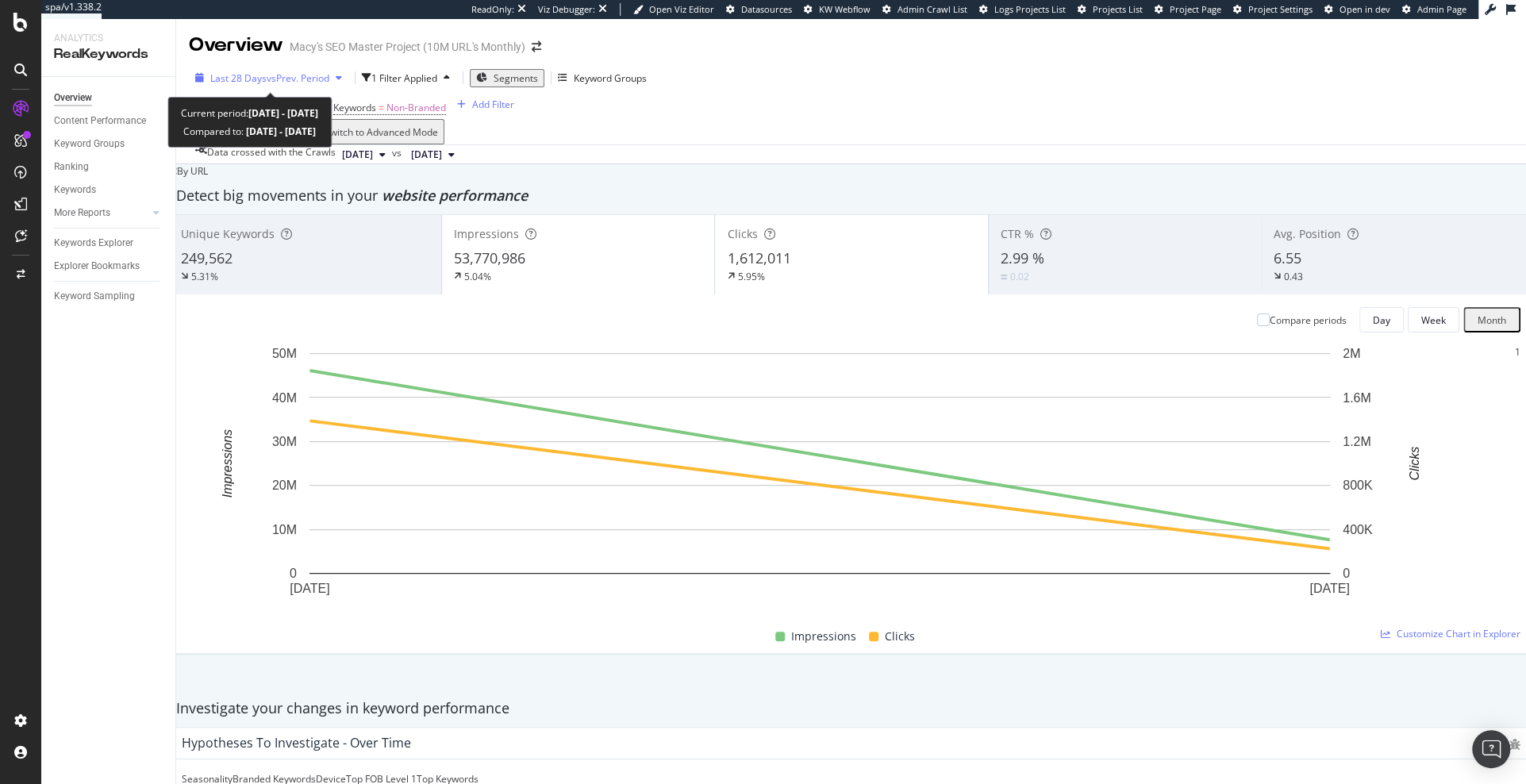
click at [269, 73] on span "vs Prev. Period" at bounding box center [299, 77] width 63 height 13
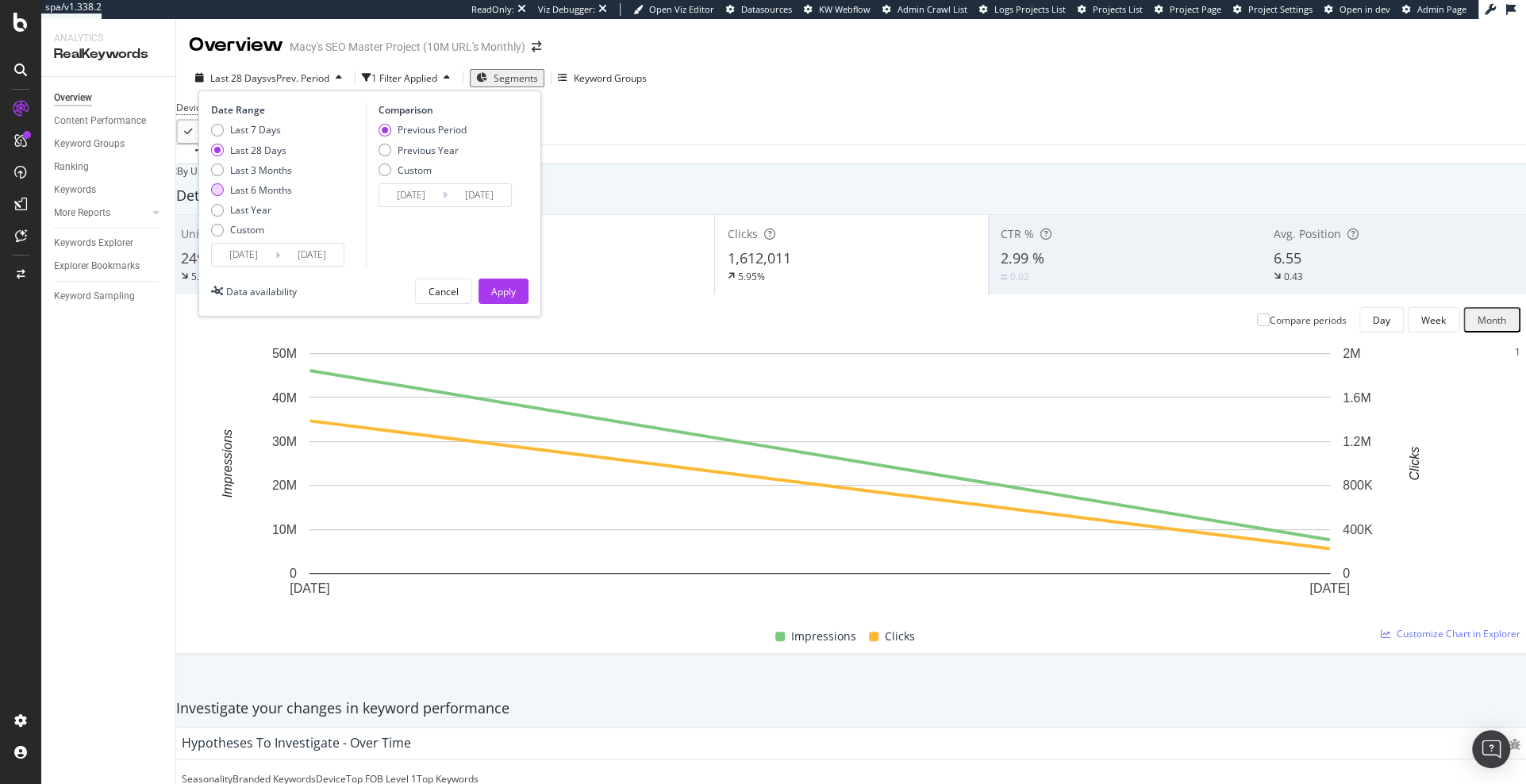
click at [264, 186] on div "Last 6 Months" at bounding box center [261, 190] width 62 height 13
type input "2025/04/05"
type input "2024/10/04"
type input "2025/04/04"
click at [517, 289] on button "Apply" at bounding box center [504, 291] width 50 height 25
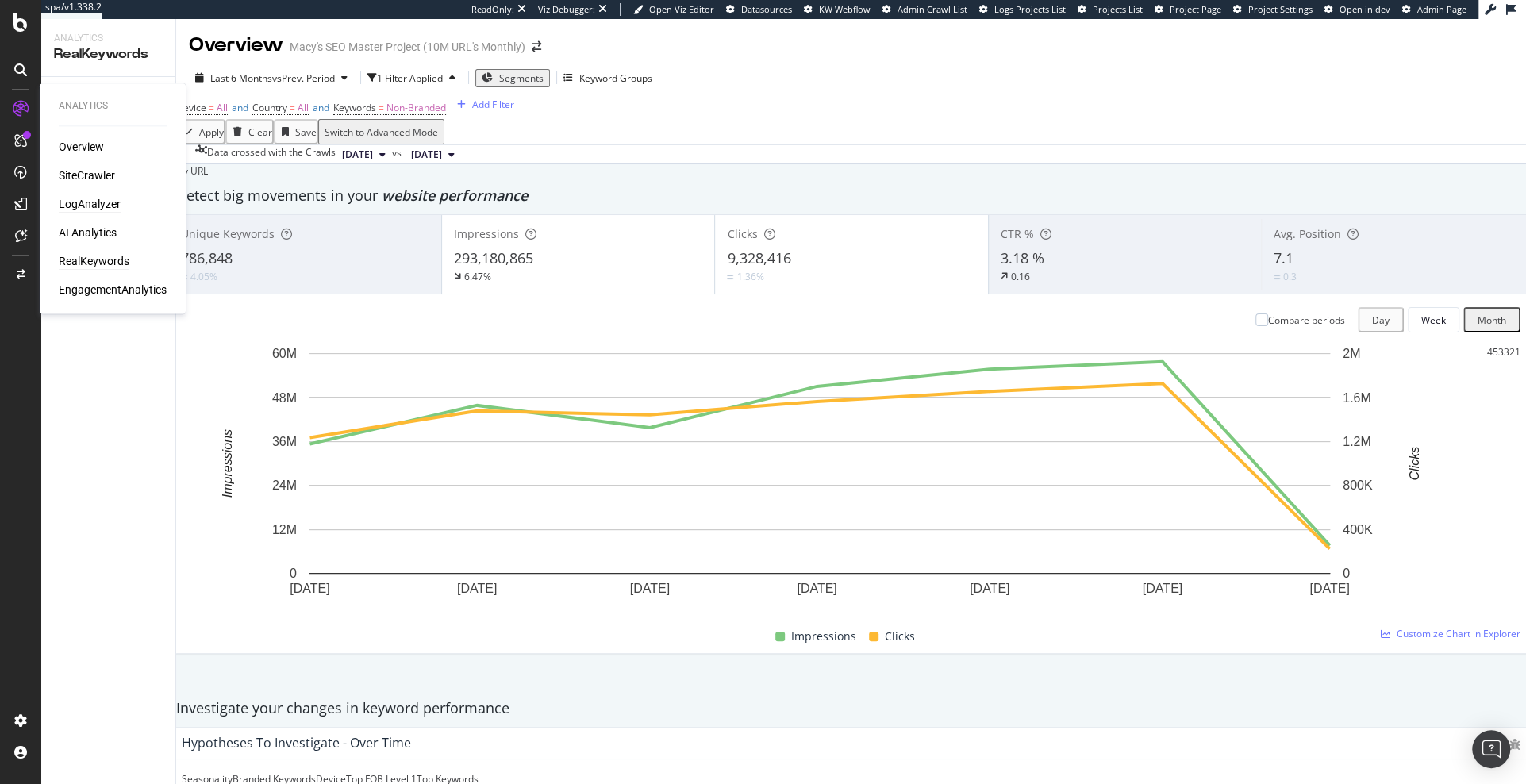
click at [105, 200] on div "LogAnalyzer" at bounding box center [89, 204] width 62 height 16
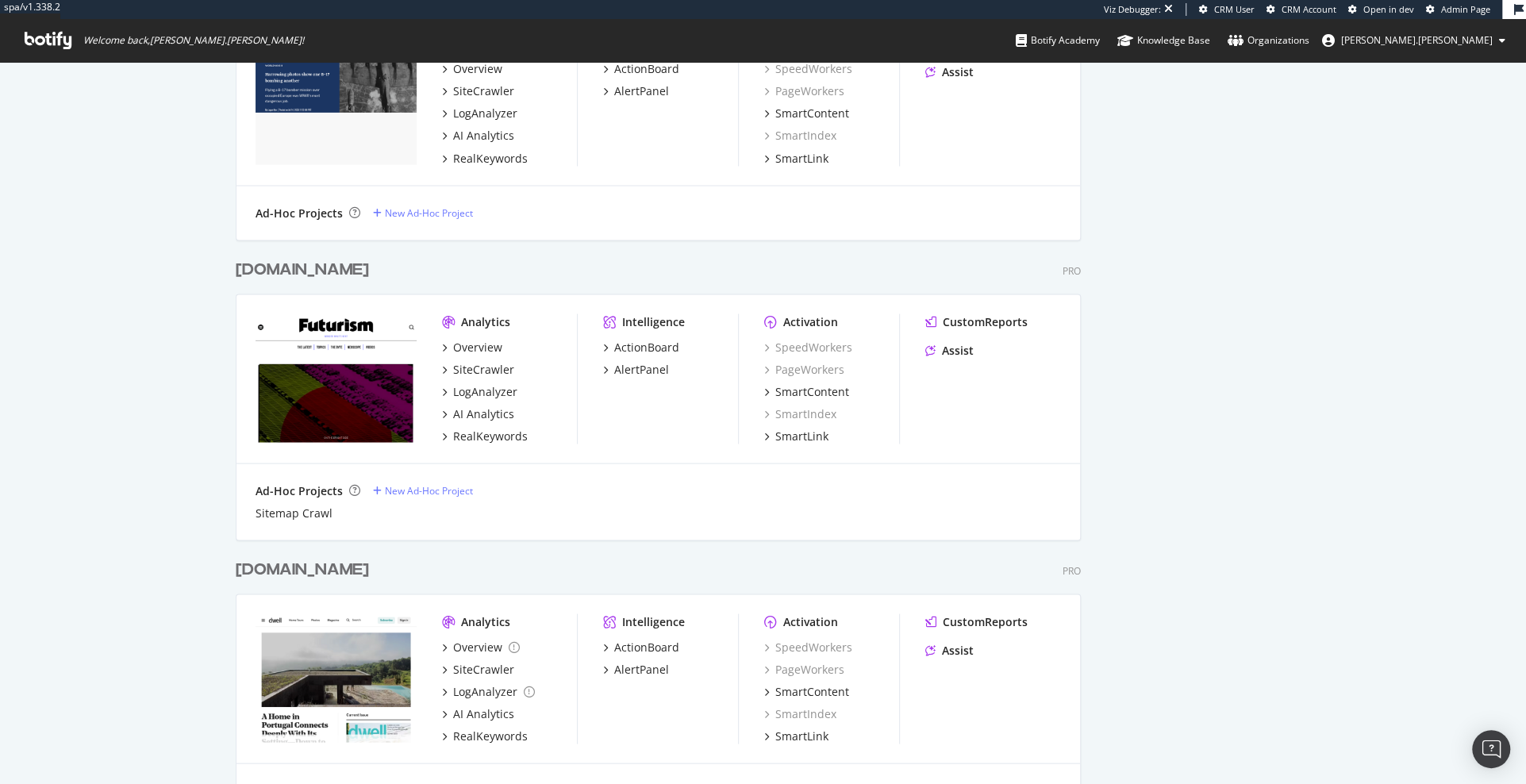
scroll to position [2271, 0]
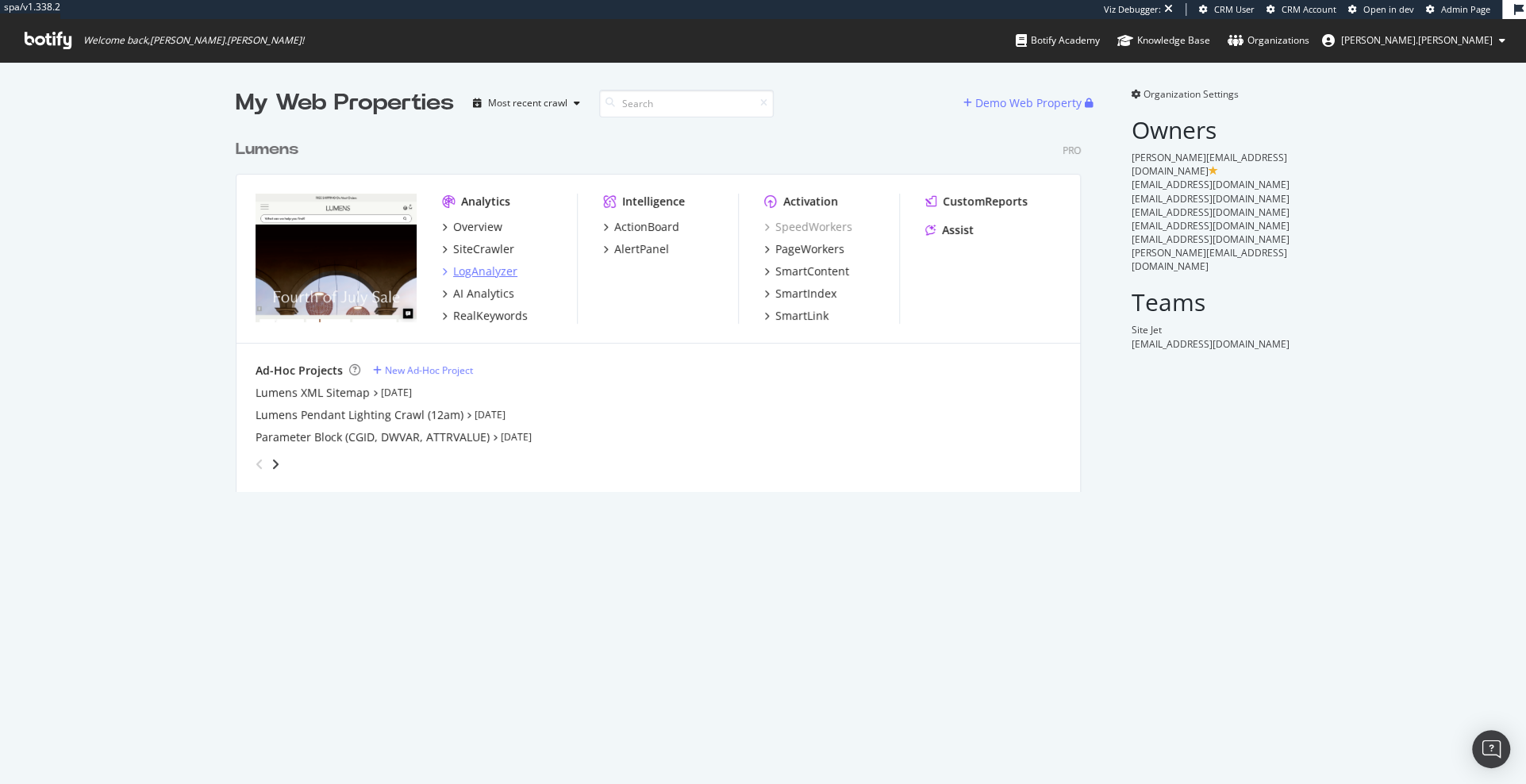
scroll to position [784, 1526]
click at [483, 276] on div "LogAnalyzer" at bounding box center [485, 272] width 64 height 16
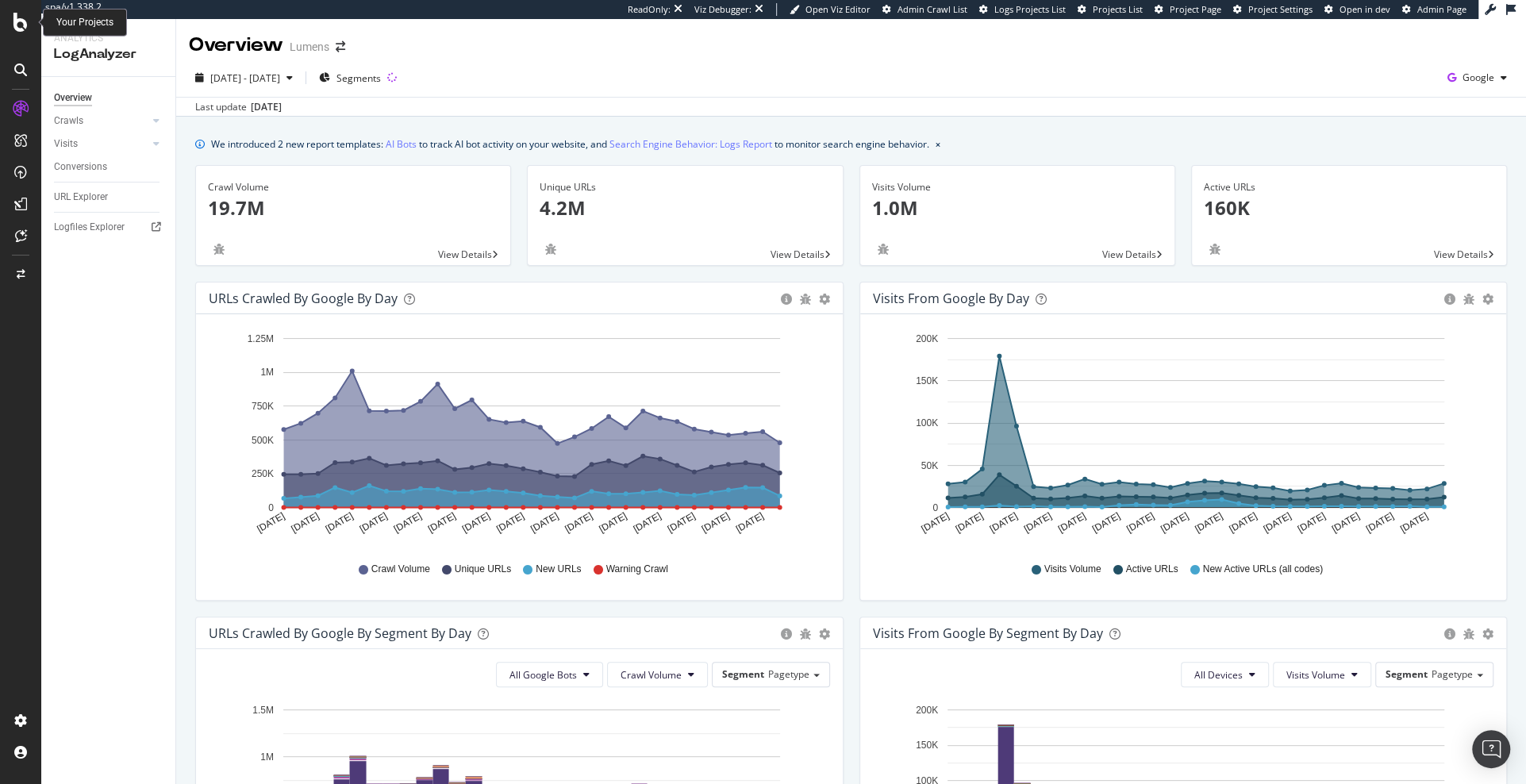
click at [19, 31] on icon at bounding box center [21, 22] width 14 height 19
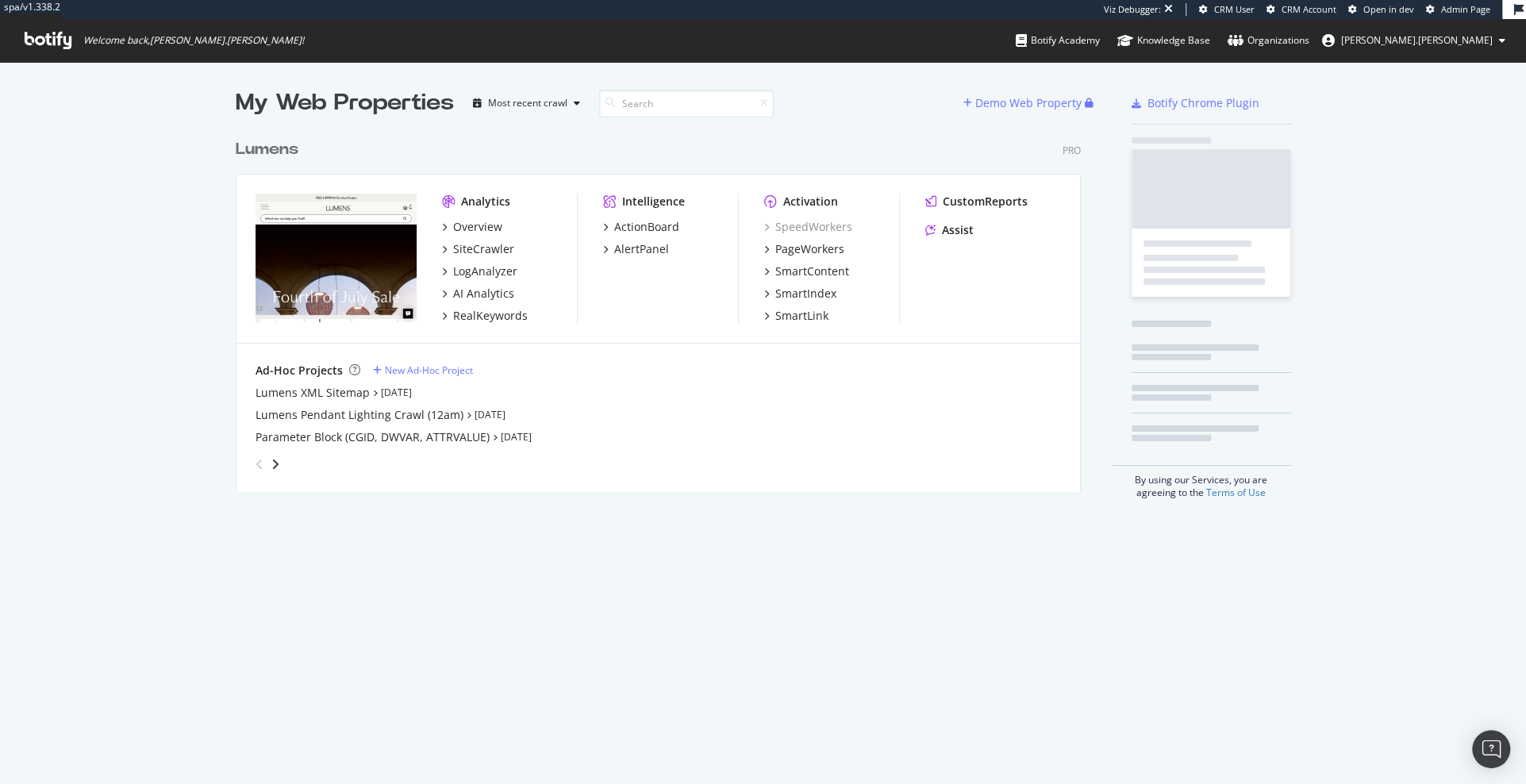
scroll to position [373, 857]
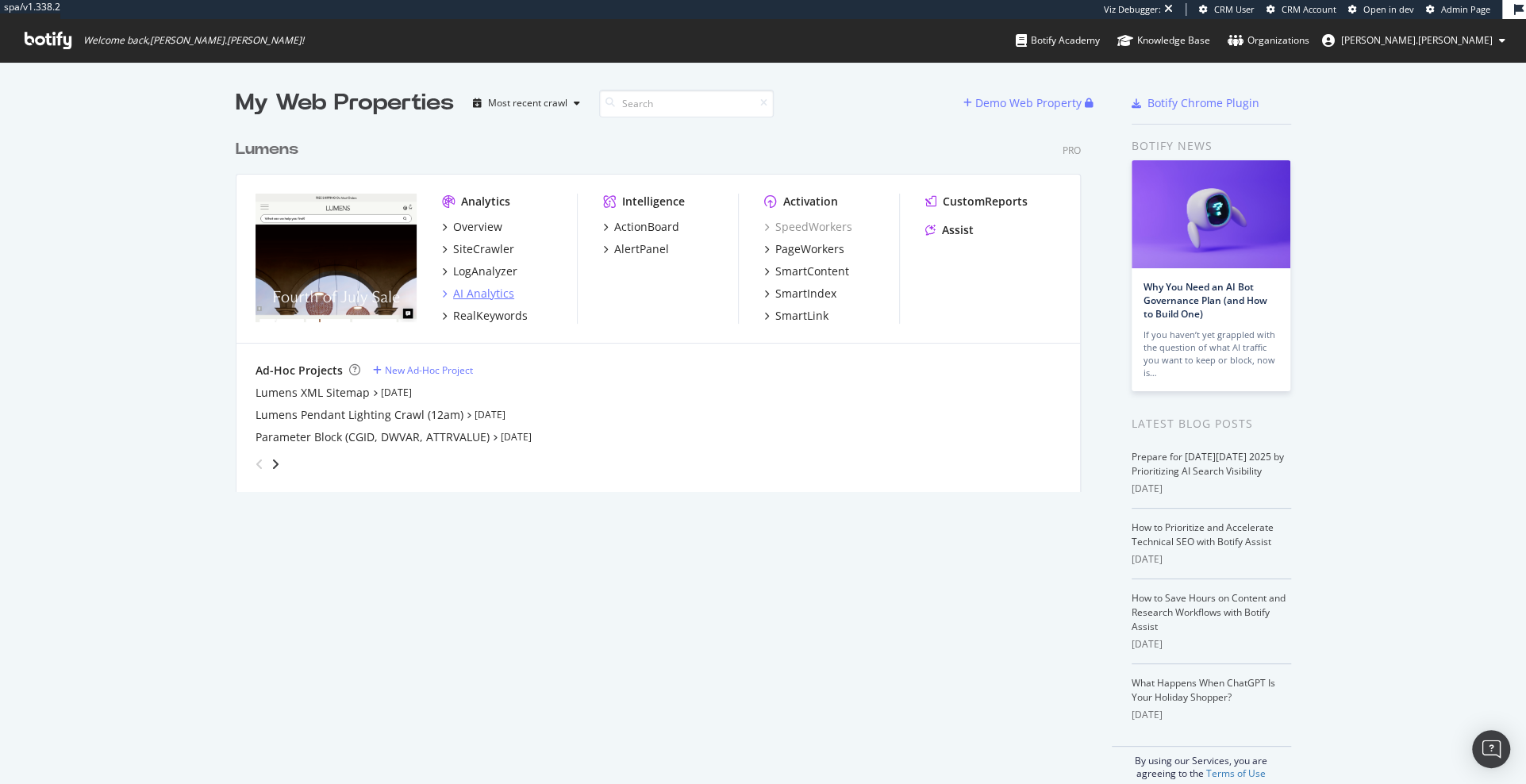
click at [472, 288] on div "AI Analytics" at bounding box center [484, 294] width 61 height 16
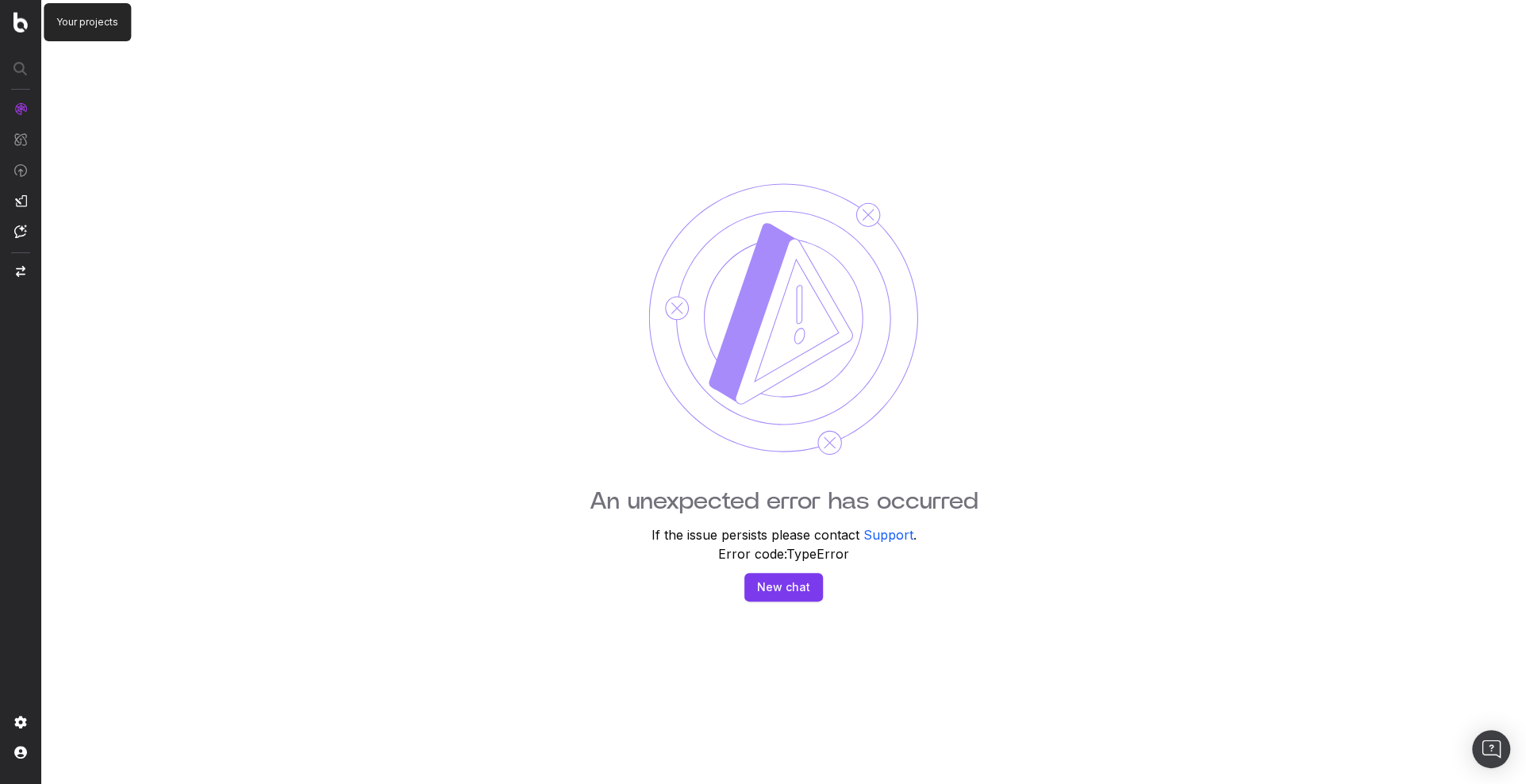
click at [22, 27] on img at bounding box center [21, 22] width 14 height 21
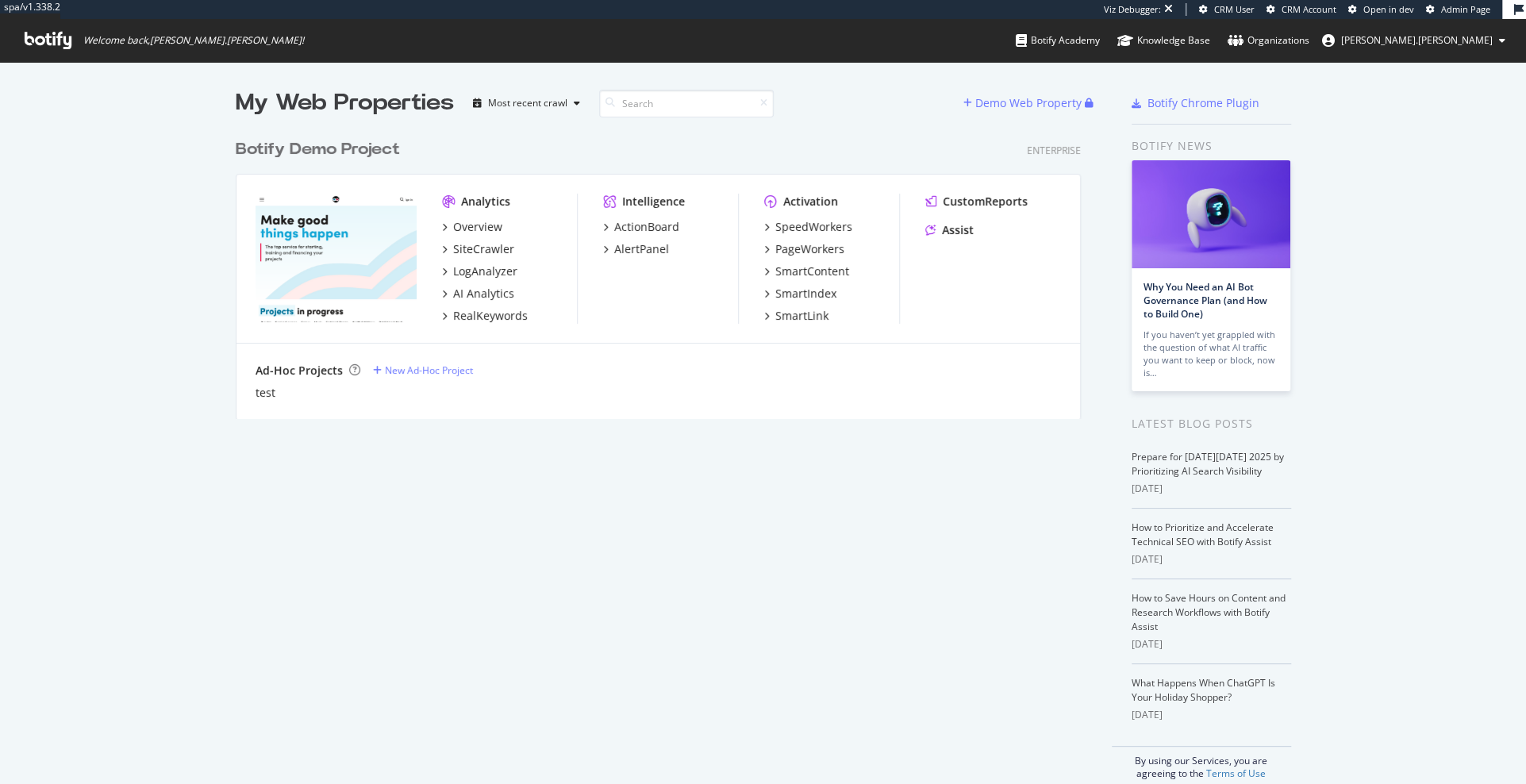
scroll to position [784, 1526]
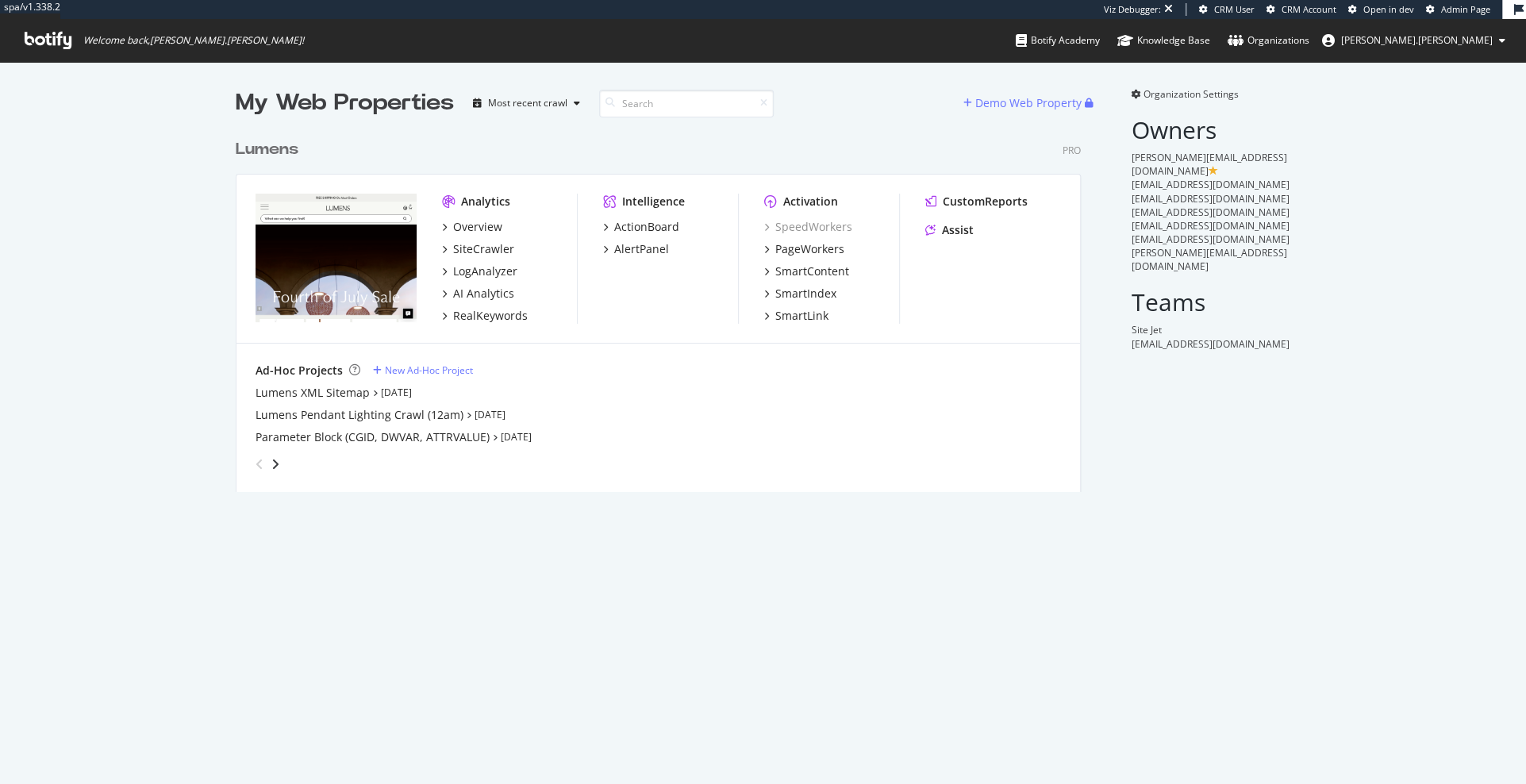
scroll to position [373, 857]
click at [506, 274] on div "LogAnalyzer" at bounding box center [485, 272] width 64 height 16
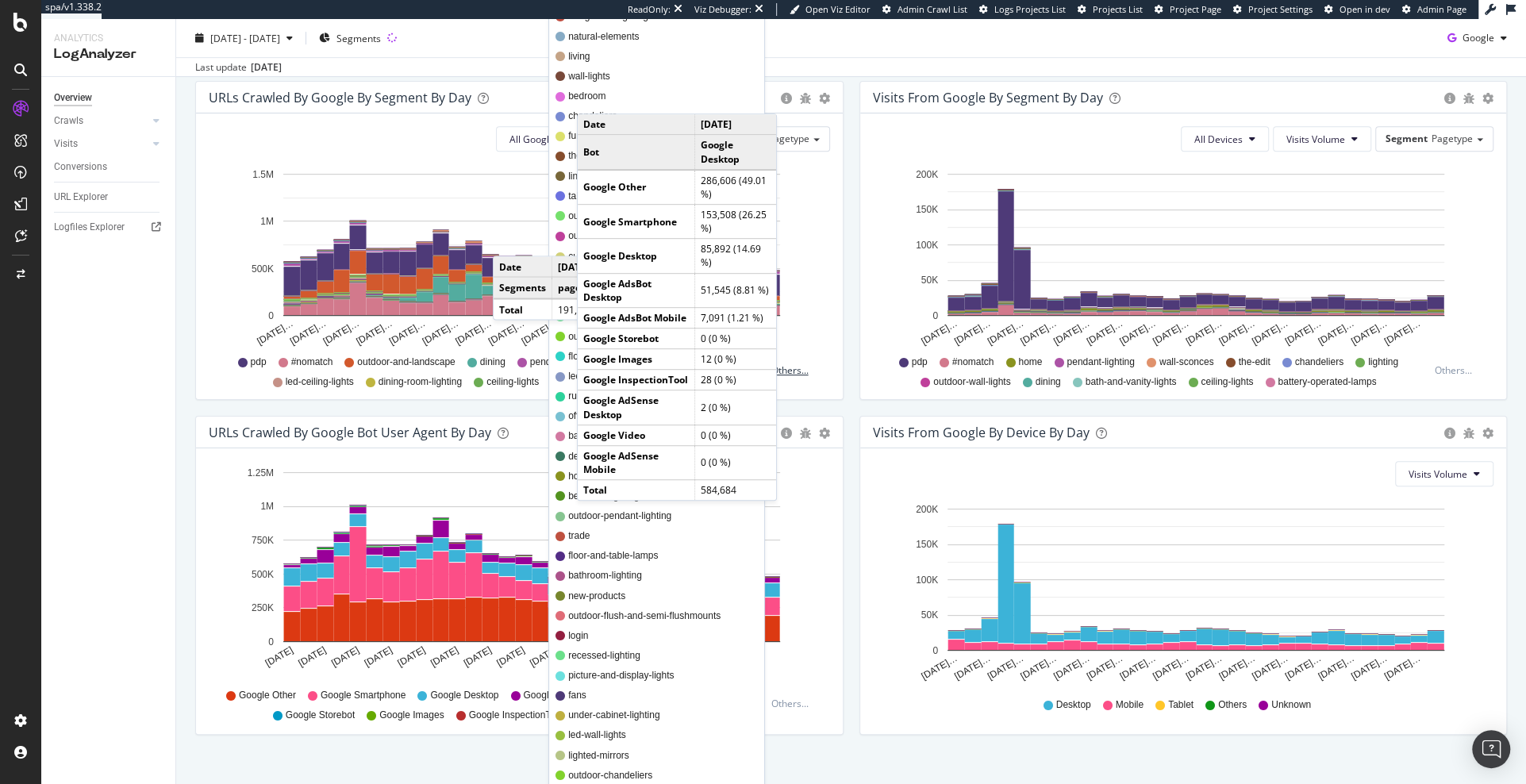
scroll to position [460, 0]
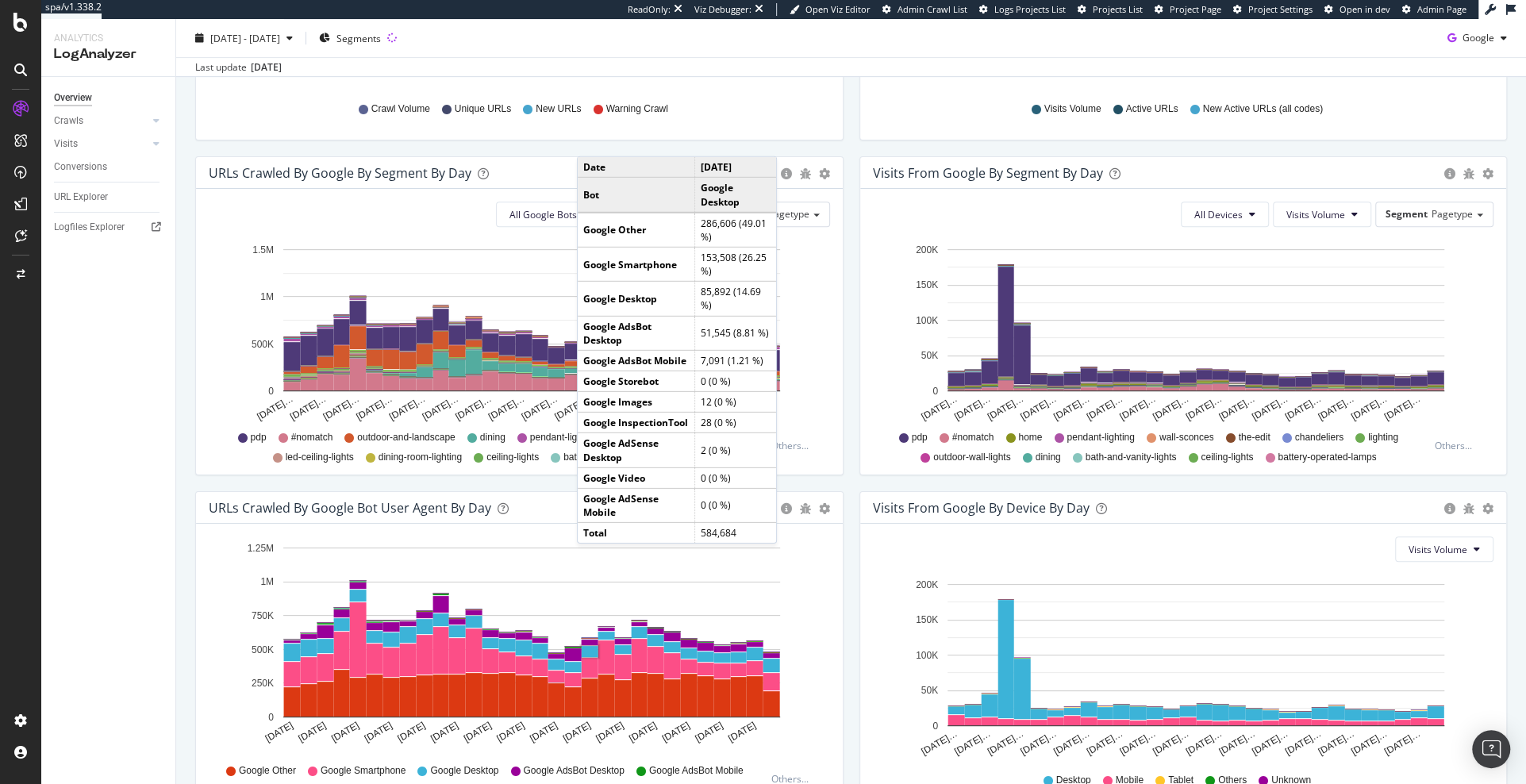
click at [862, 477] on div "Visits from Google By Segment By Day Timeline (by Value) Table All Devices Visi…" at bounding box center [1183, 324] width 665 height 334
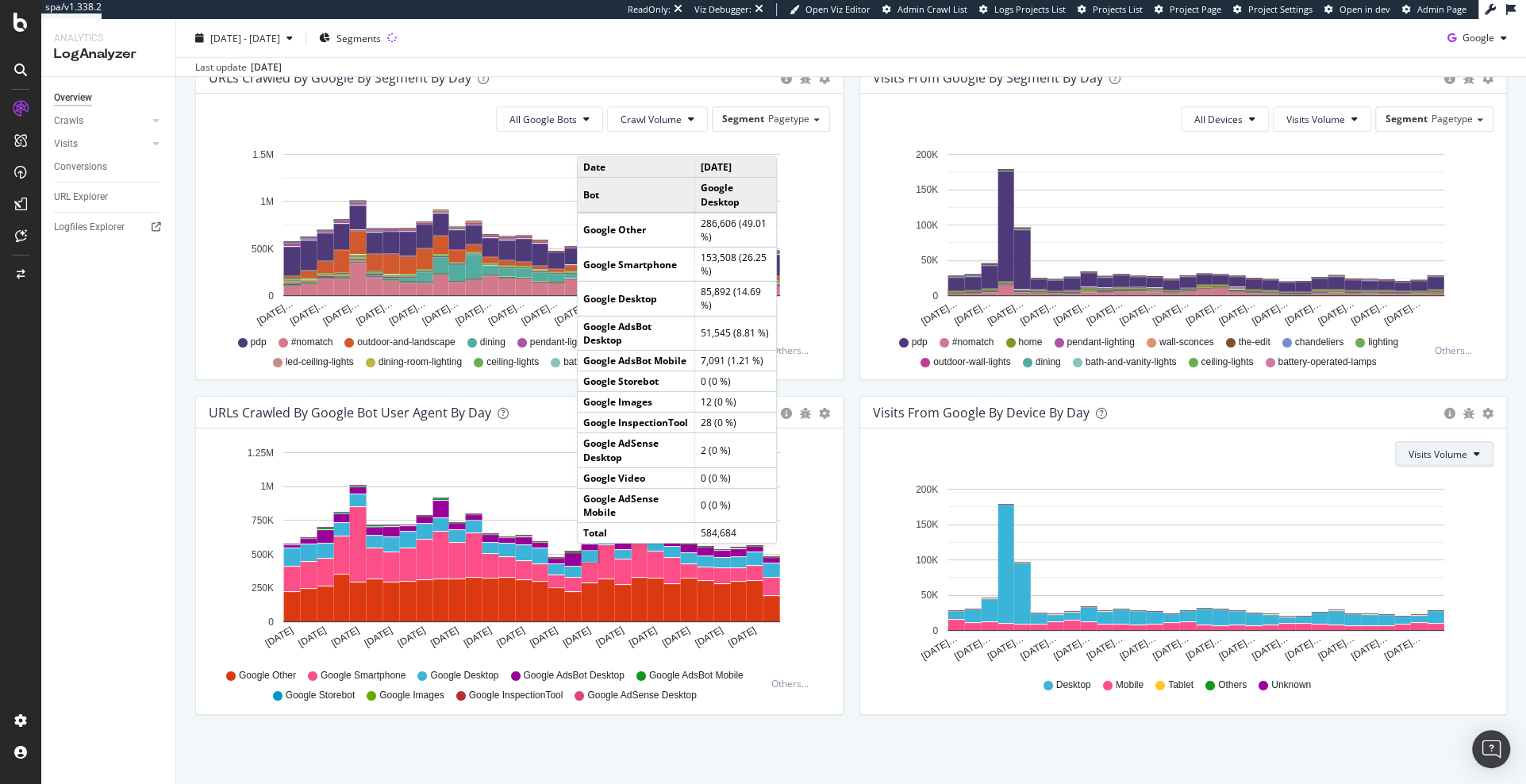
click at [1450, 448] on span "Visits Volume" at bounding box center [1438, 454] width 58 height 13
click at [1256, 421] on div "Visits From Google By Device By Day Timeline (by Value) Timeline (by Percentage…" at bounding box center [1183, 412] width 647 height 31
click at [73, 138] on div "Visits" at bounding box center [66, 144] width 23 height 17
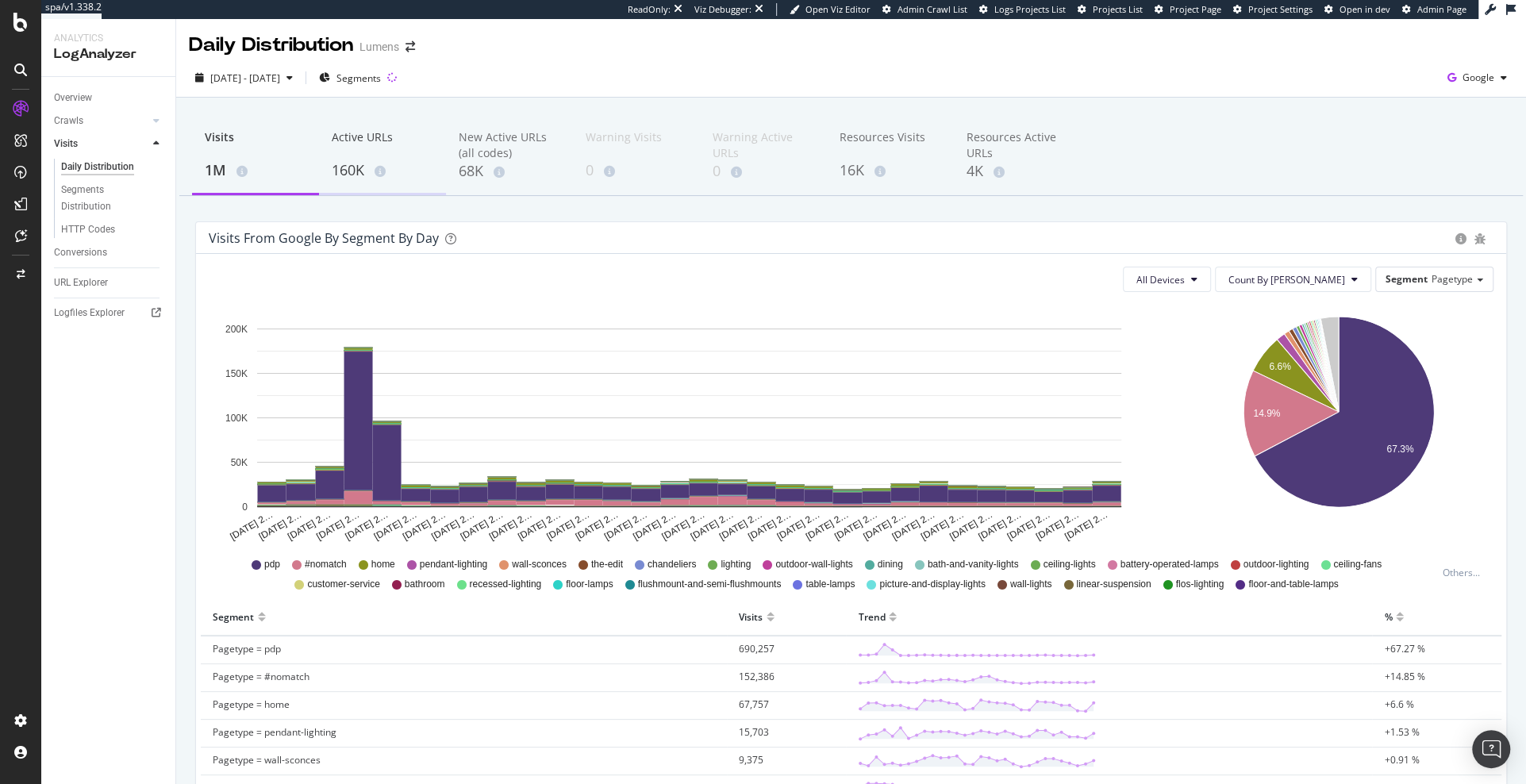
click at [361, 168] on div "160K" at bounding box center [382, 170] width 102 height 21
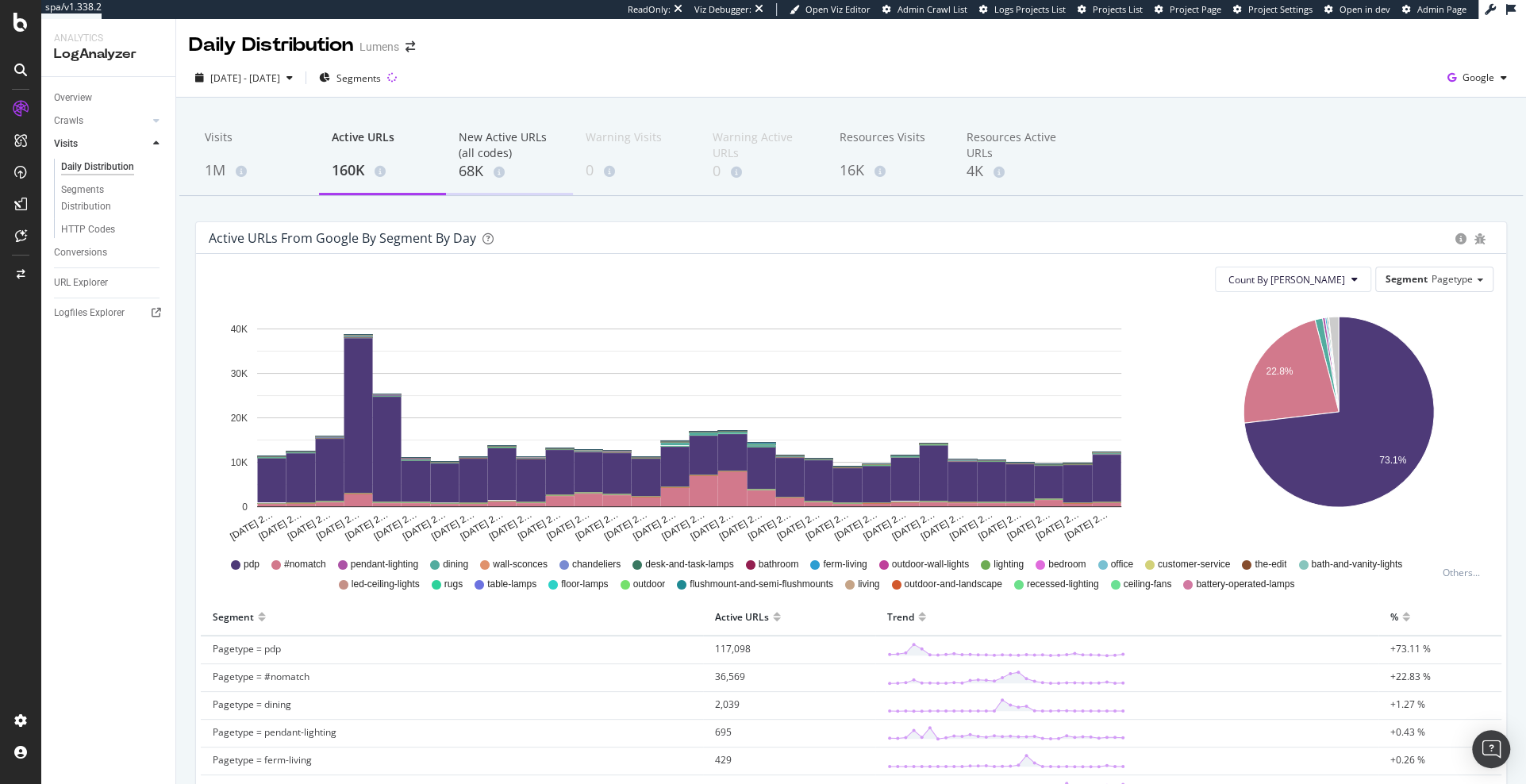
click at [531, 162] on div "68K" at bounding box center [509, 171] width 102 height 21
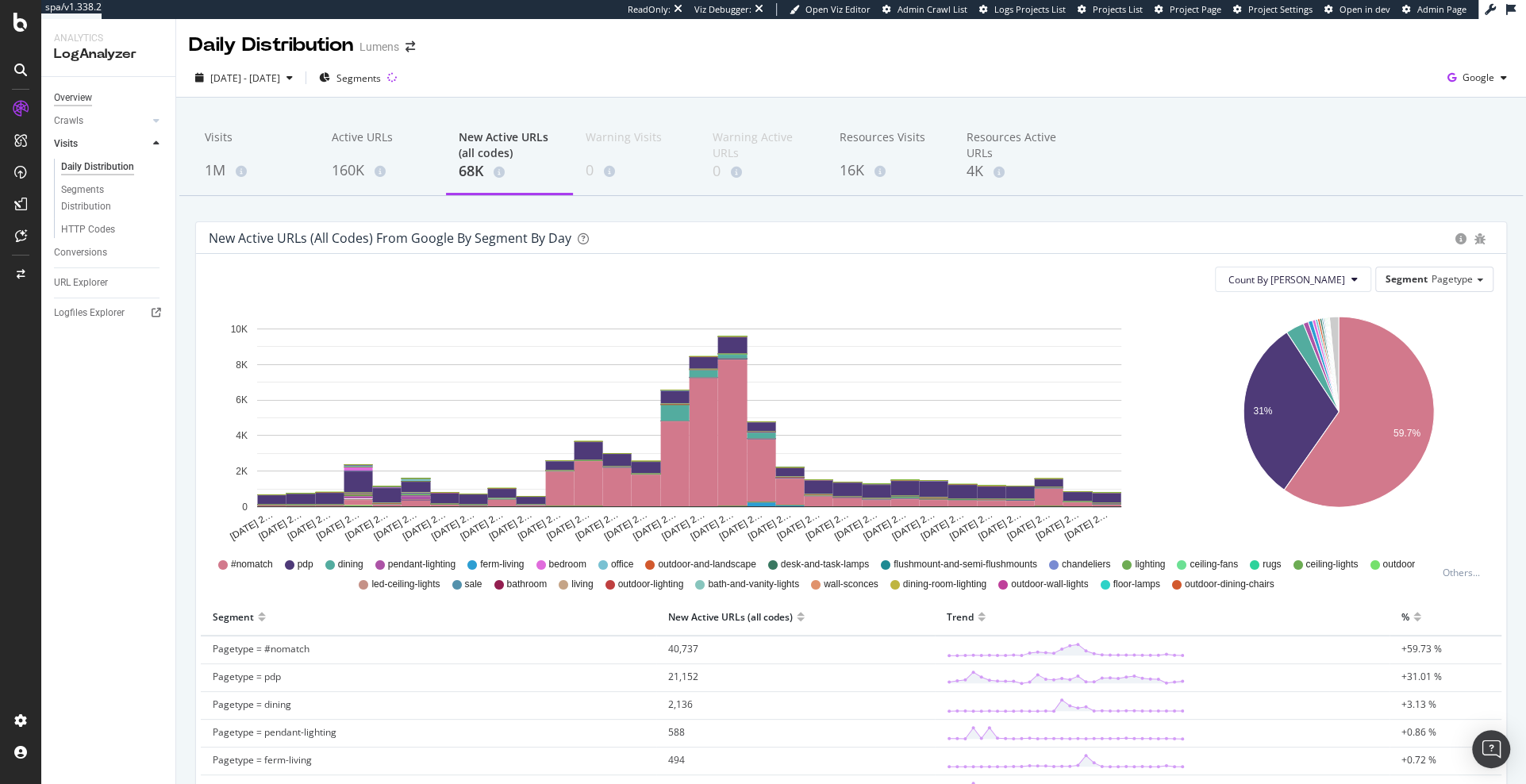
click at [78, 95] on div "Overview" at bounding box center [73, 98] width 38 height 17
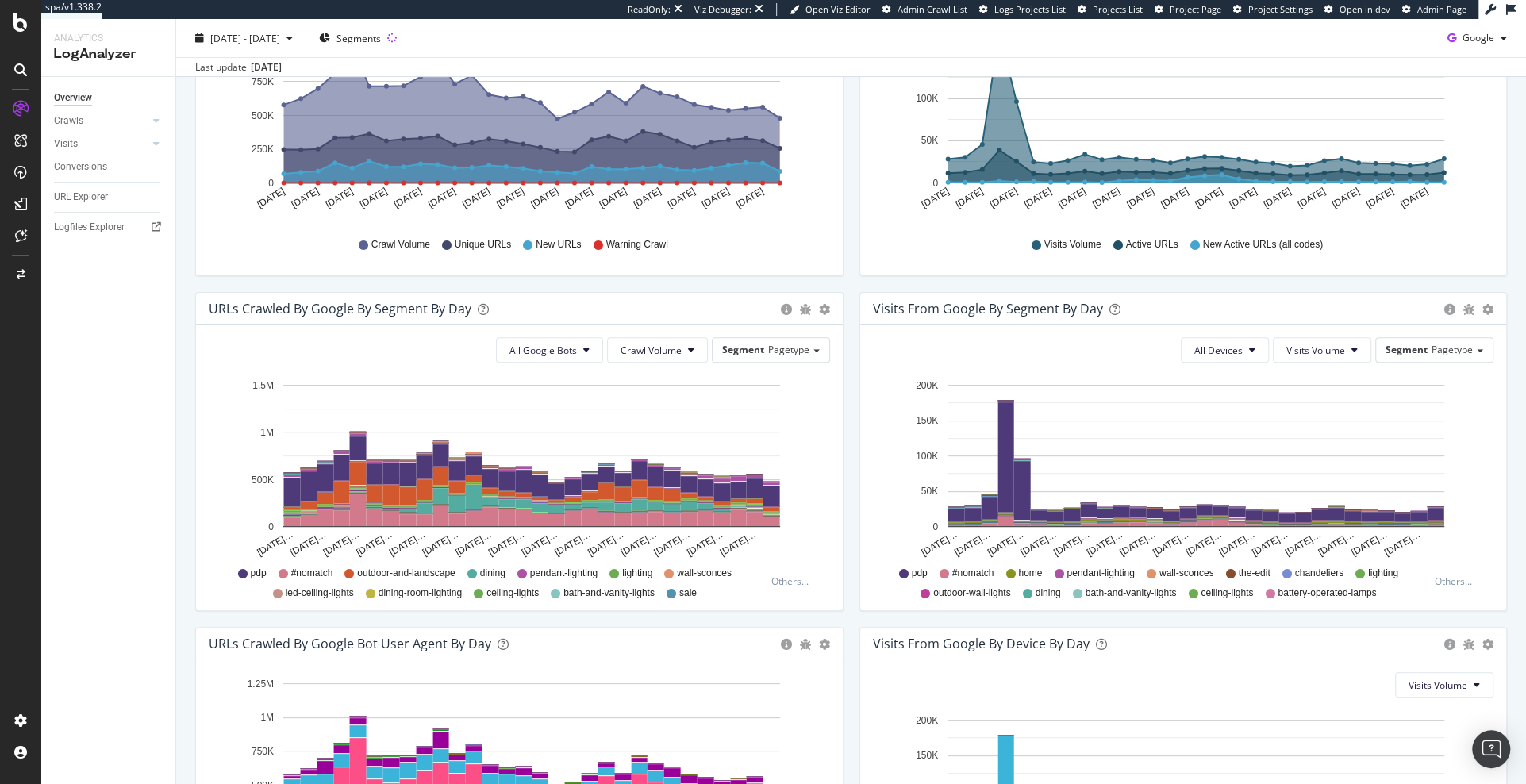
scroll to position [556, 0]
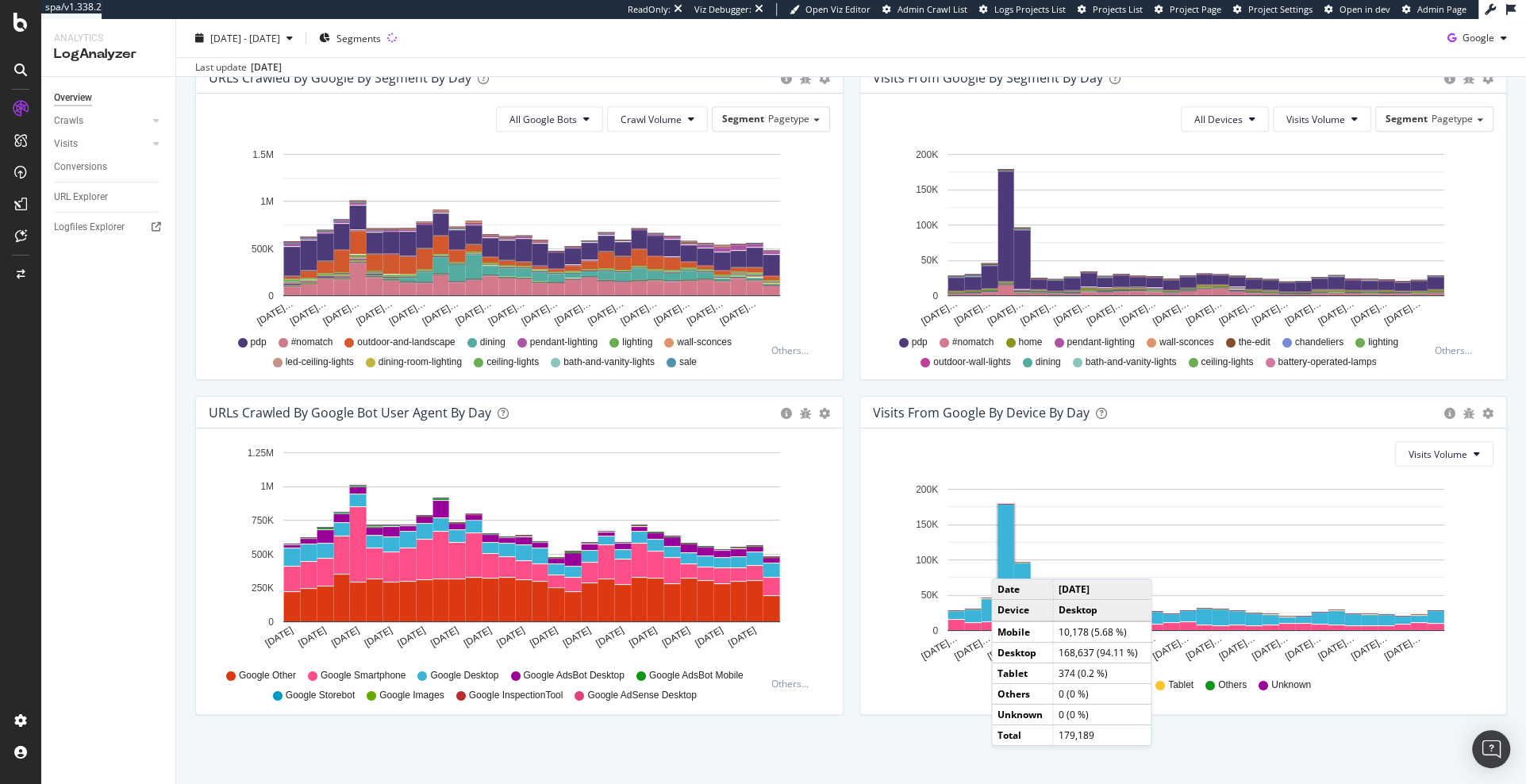
click at [1006, 560] on rect "A chart." at bounding box center [1006, 564] width 16 height 119
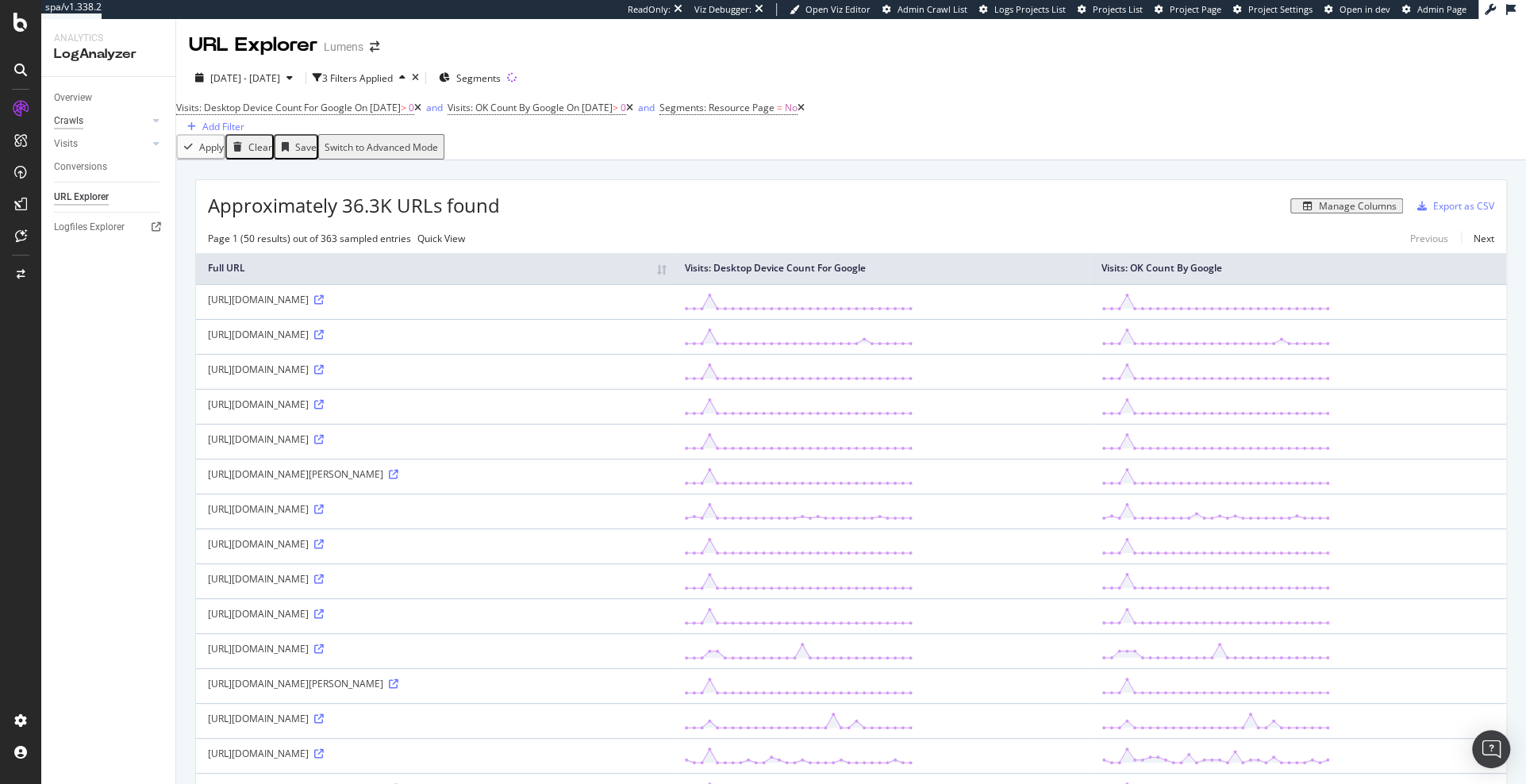
click at [71, 116] on div "Crawls" at bounding box center [68, 120] width 30 height 17
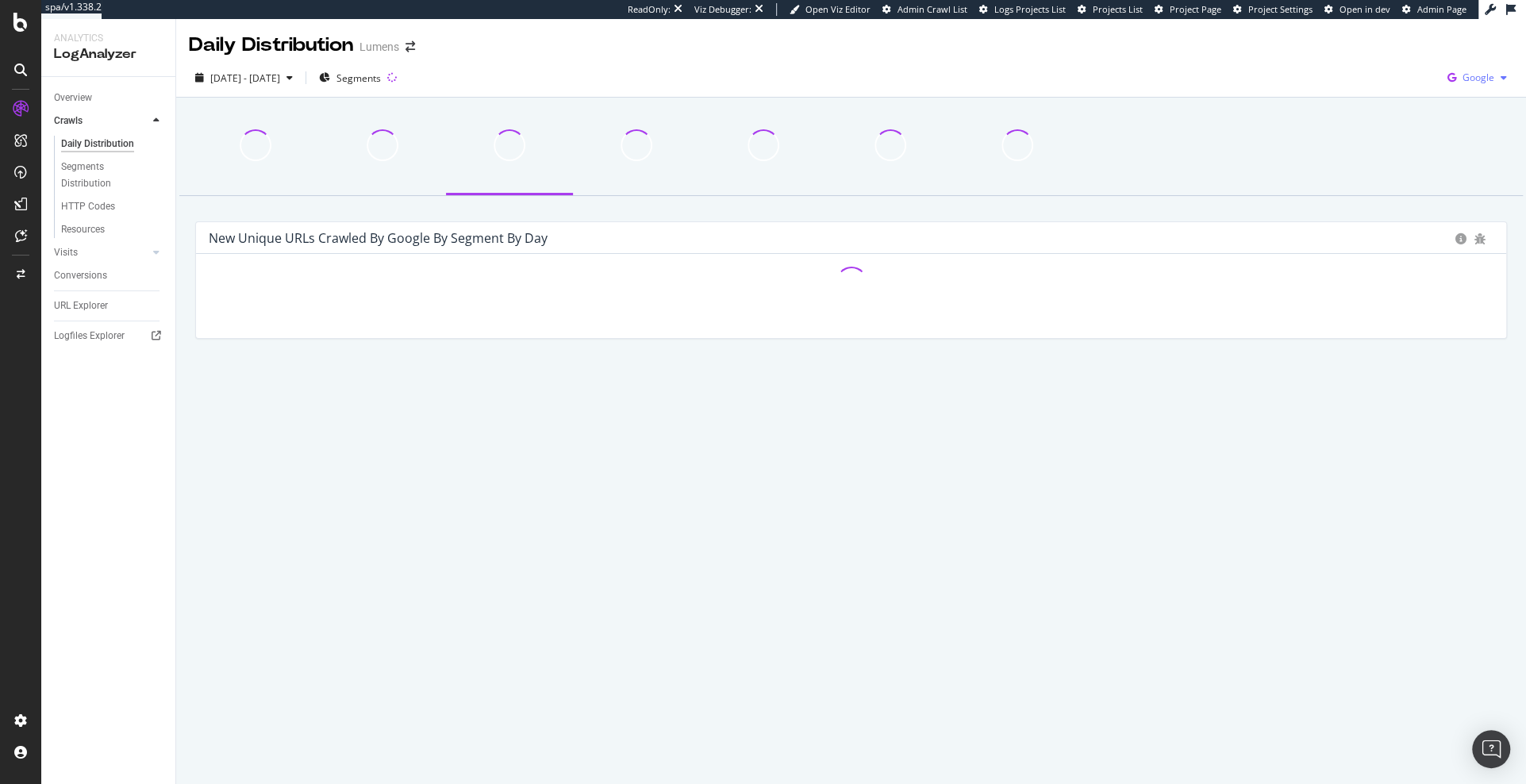
click at [1466, 76] on span "Google" at bounding box center [1478, 77] width 31 height 13
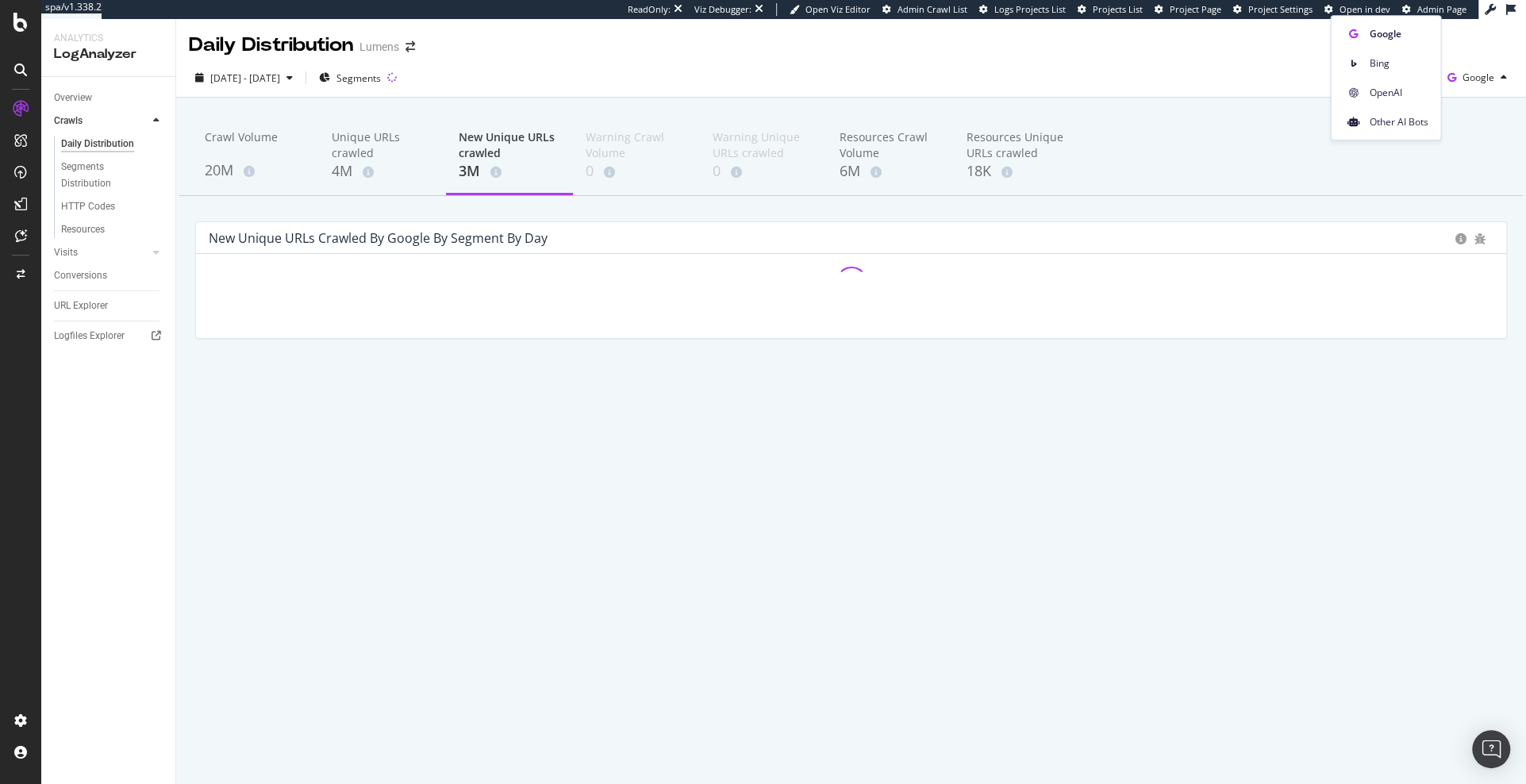
click at [1366, 76] on div "OpenAI" at bounding box center [1386, 89] width 110 height 30
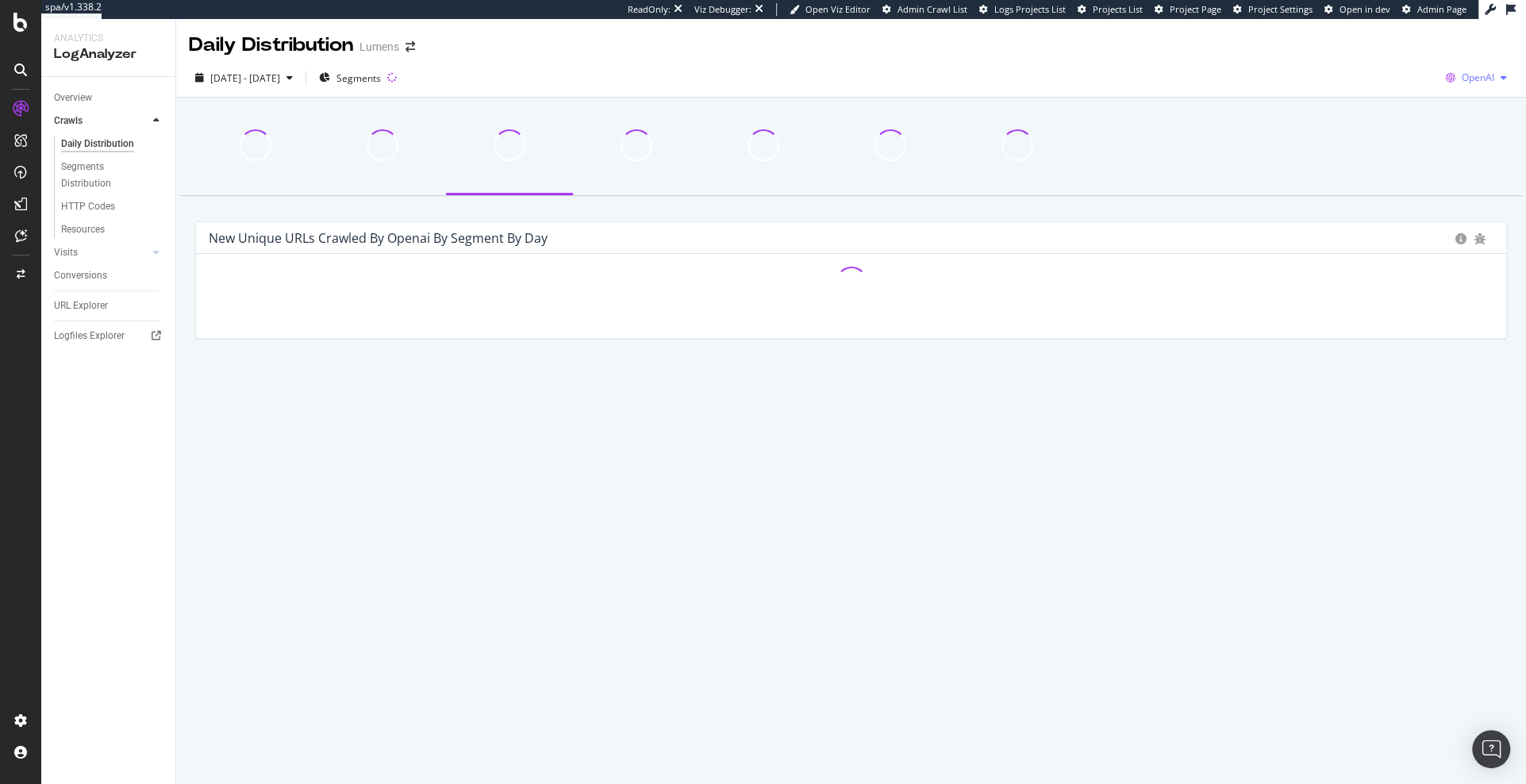
click at [1466, 78] on span "OpenAI" at bounding box center [1478, 77] width 32 height 13
click at [1389, 123] on span "Other AI Bots" at bounding box center [1397, 122] width 58 height 14
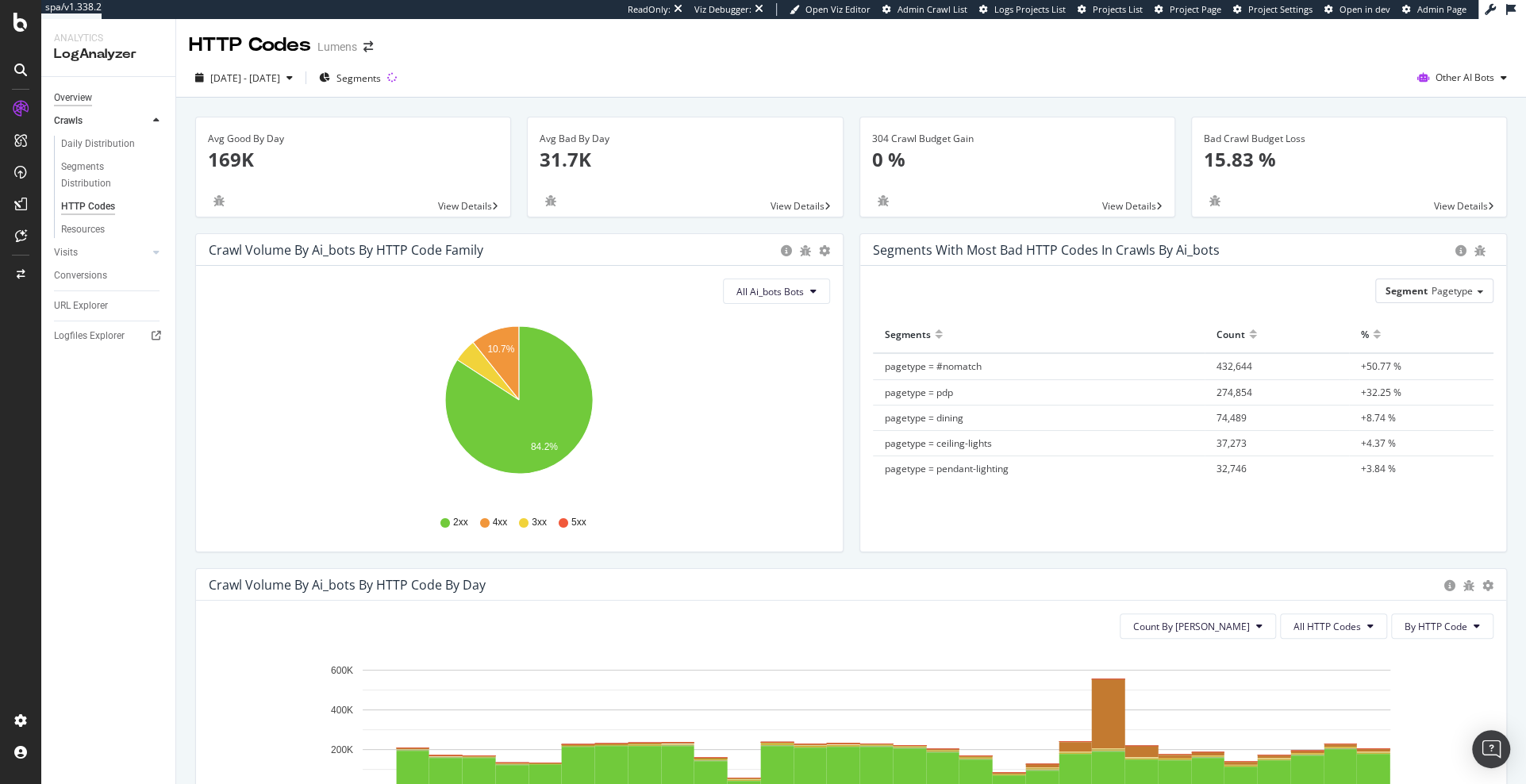
click at [79, 98] on div "Overview" at bounding box center [73, 98] width 38 height 17
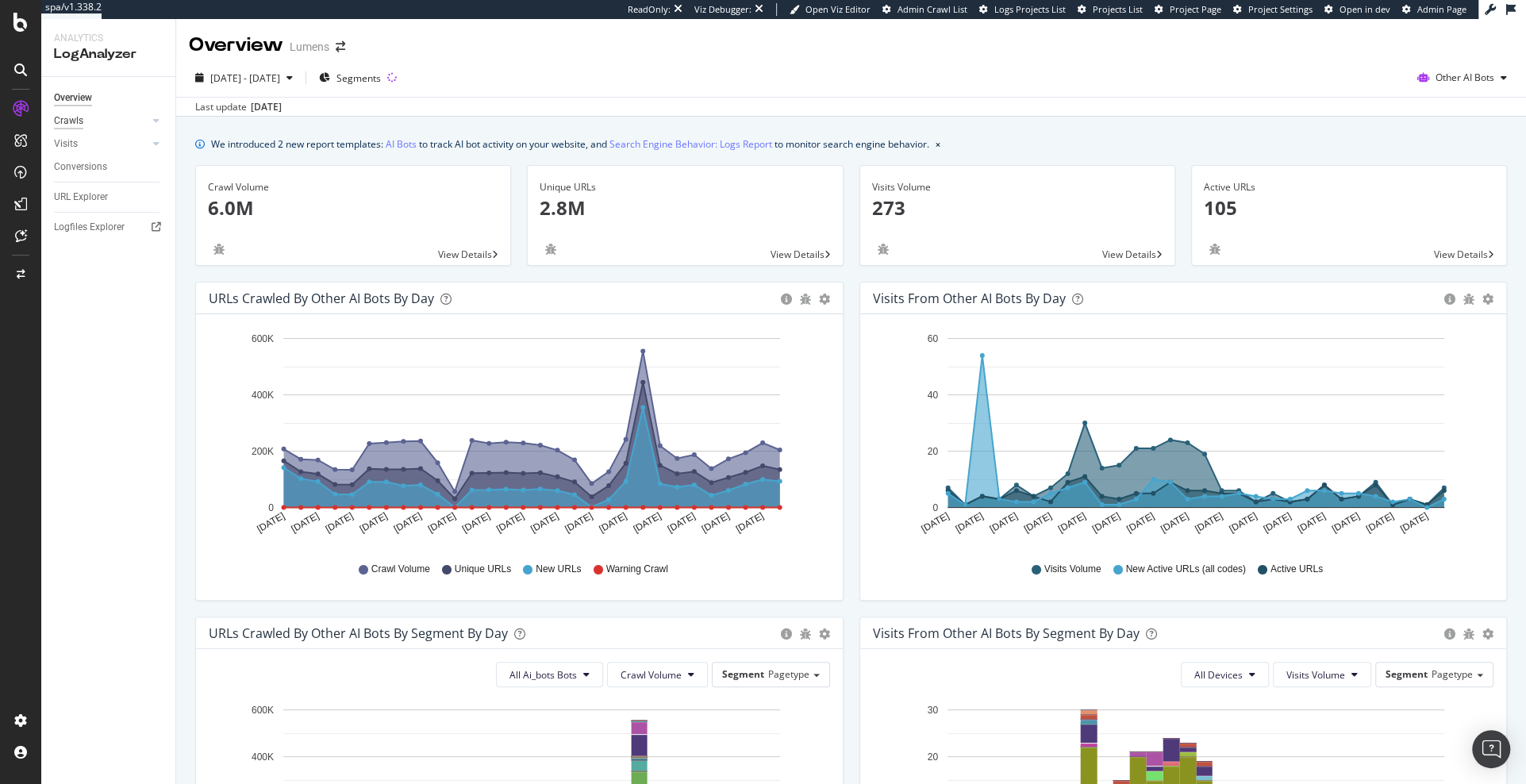
click at [69, 113] on div "Crawls" at bounding box center [68, 120] width 30 height 17
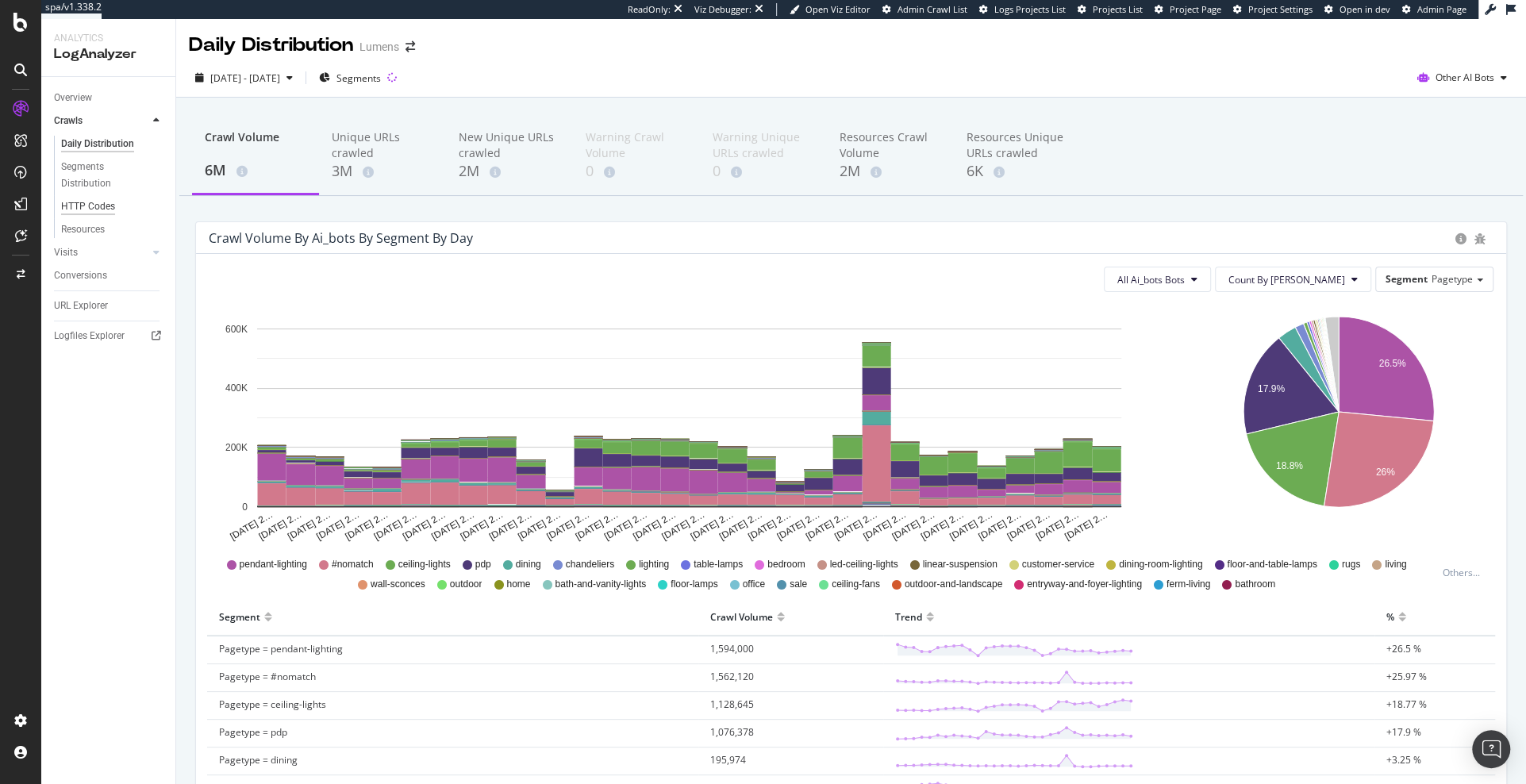
click at [76, 203] on div "HTTP Codes" at bounding box center [88, 207] width 54 height 17
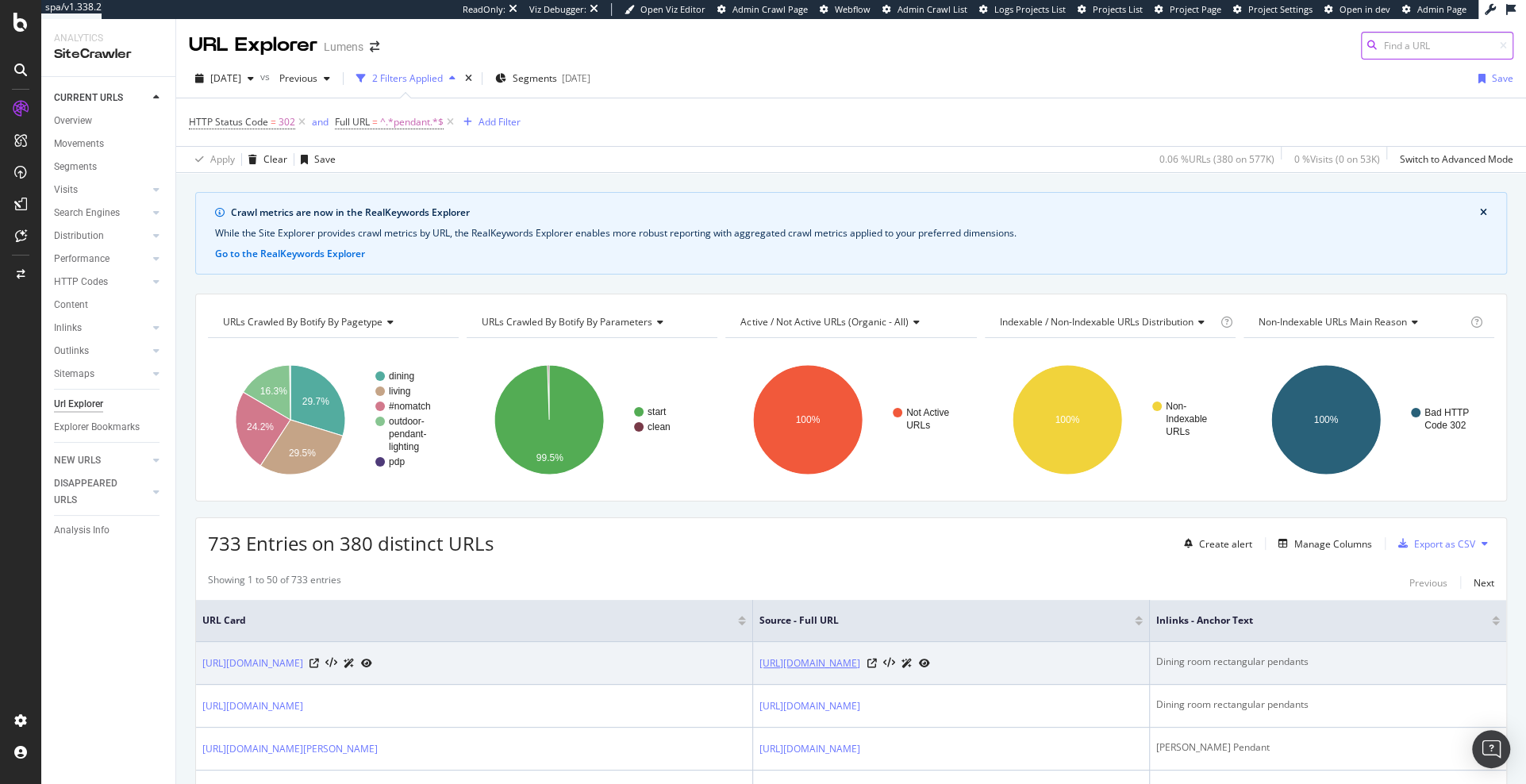
scroll to position [219, 0]
